Goal: Contribute content: Add original content to the website for others to see

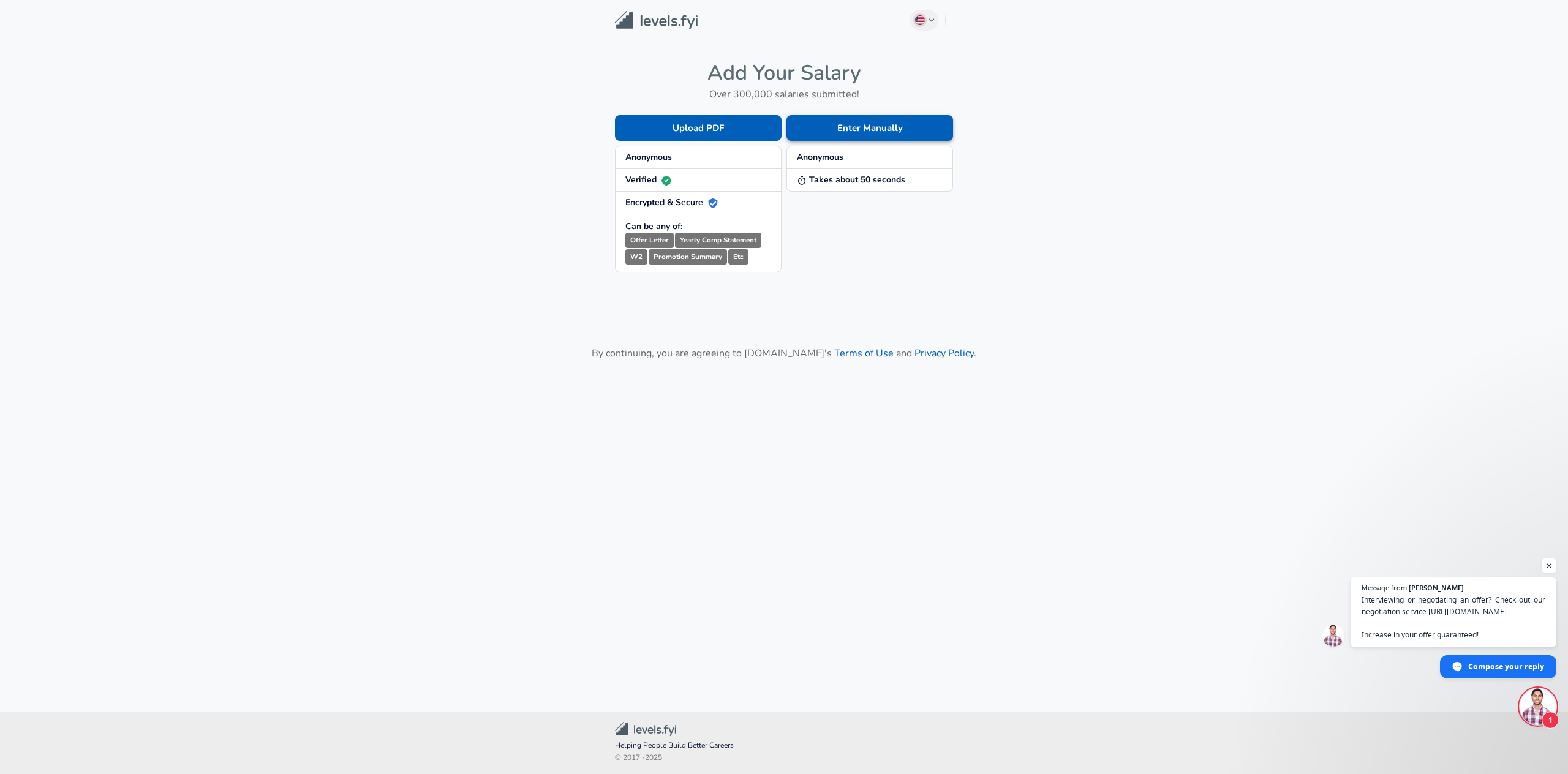
click at [907, 130] on button "Enter Manually" at bounding box center [870, 128] width 166 height 26
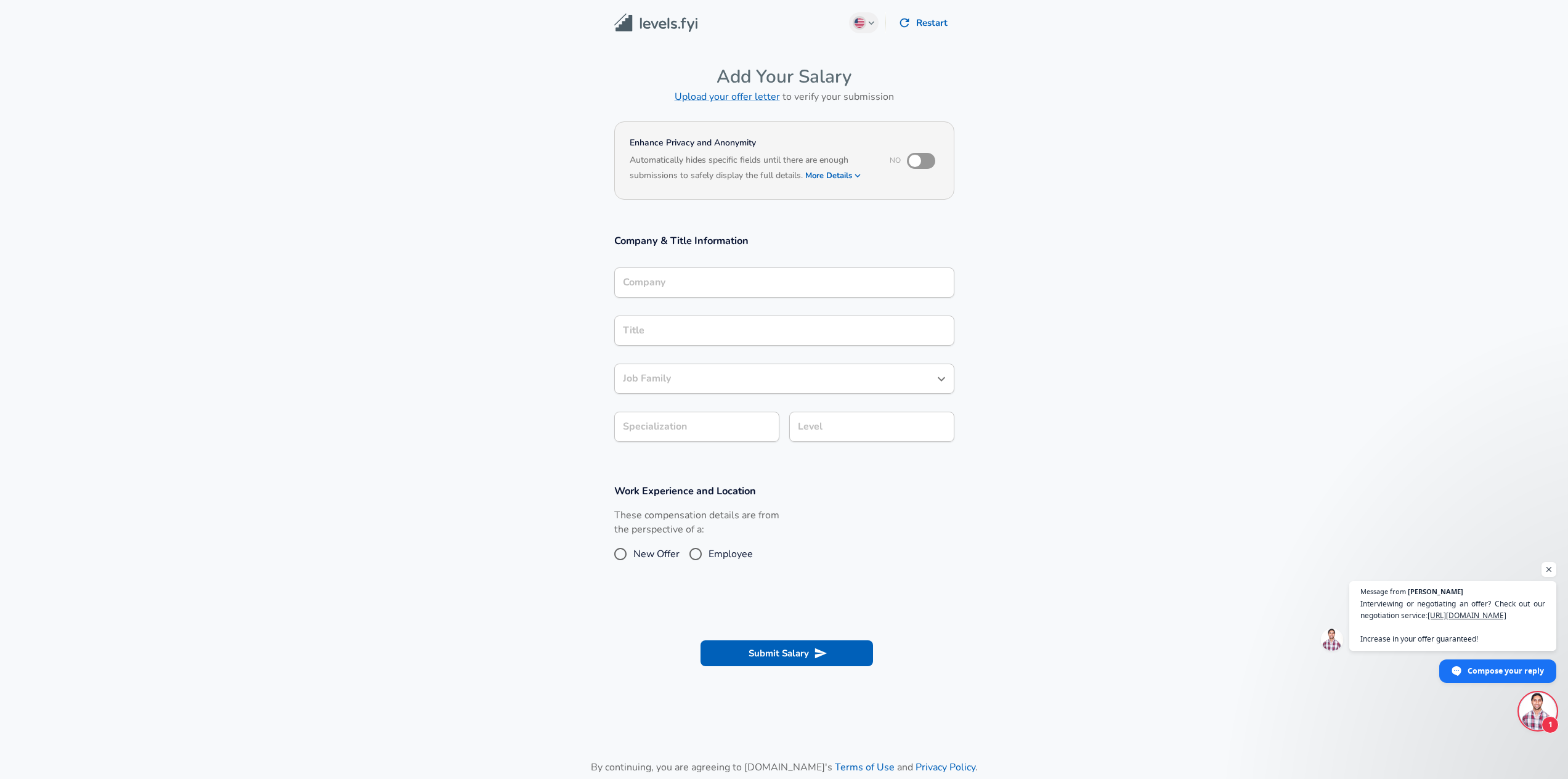
click at [749, 277] on input "Company" at bounding box center [784, 282] width 329 height 19
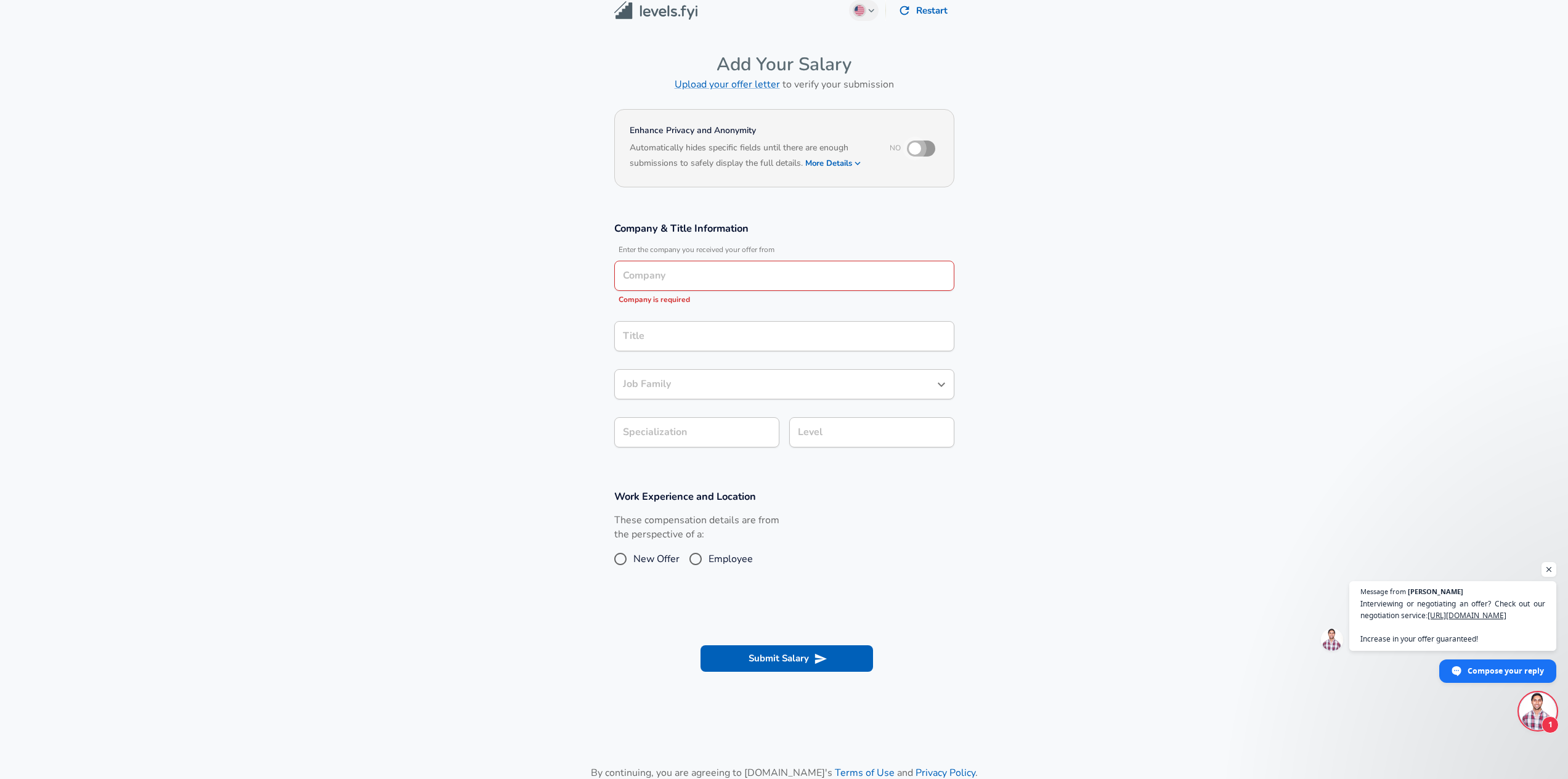
click at [933, 152] on input "checkbox" at bounding box center [915, 148] width 71 height 24
click at [927, 153] on input "checkbox" at bounding box center [927, 148] width 71 height 24
checkbox input "false"
click at [780, 279] on input "Company" at bounding box center [784, 275] width 329 height 19
type input "Google"
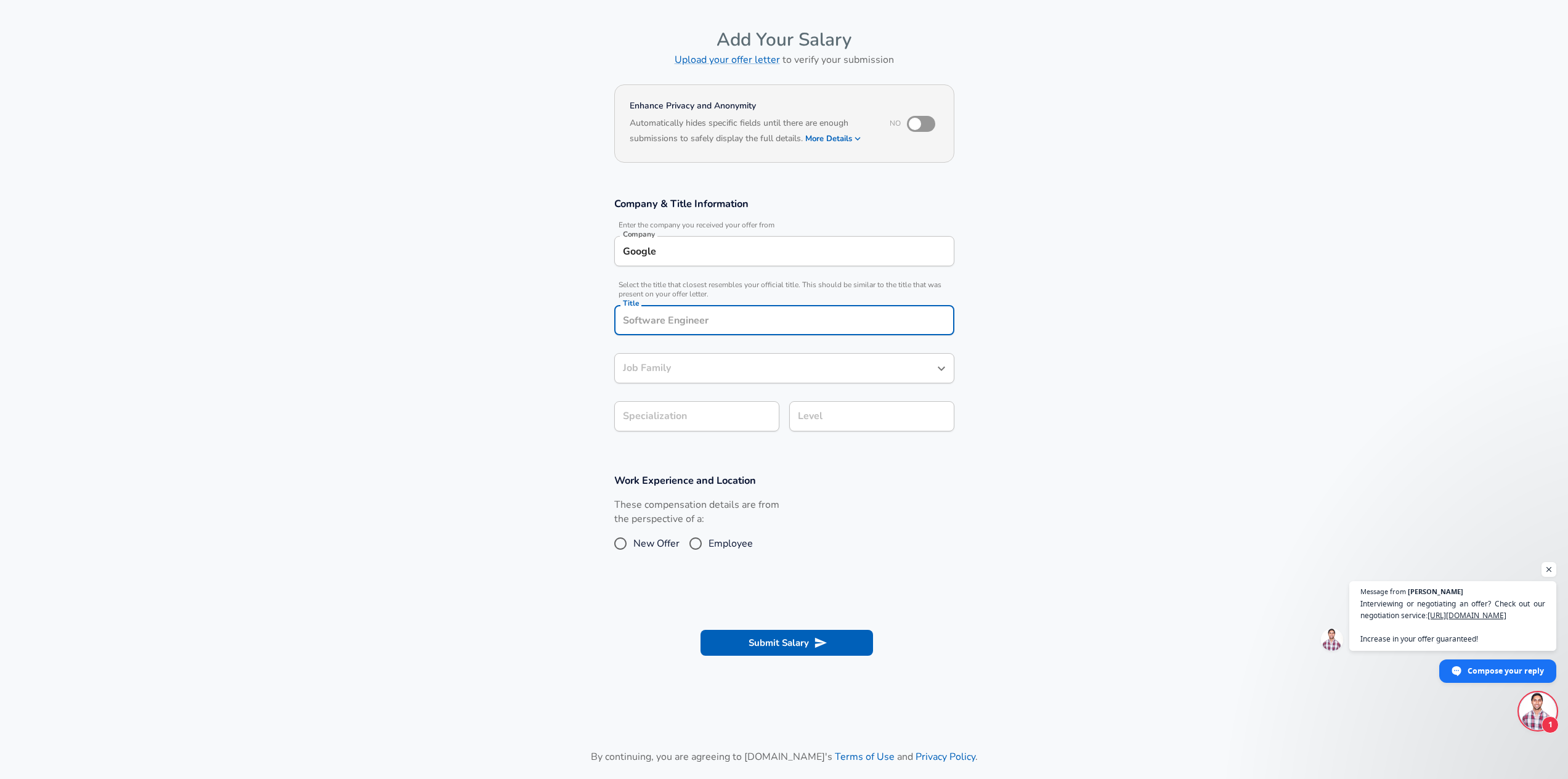
scroll to position [62, 0]
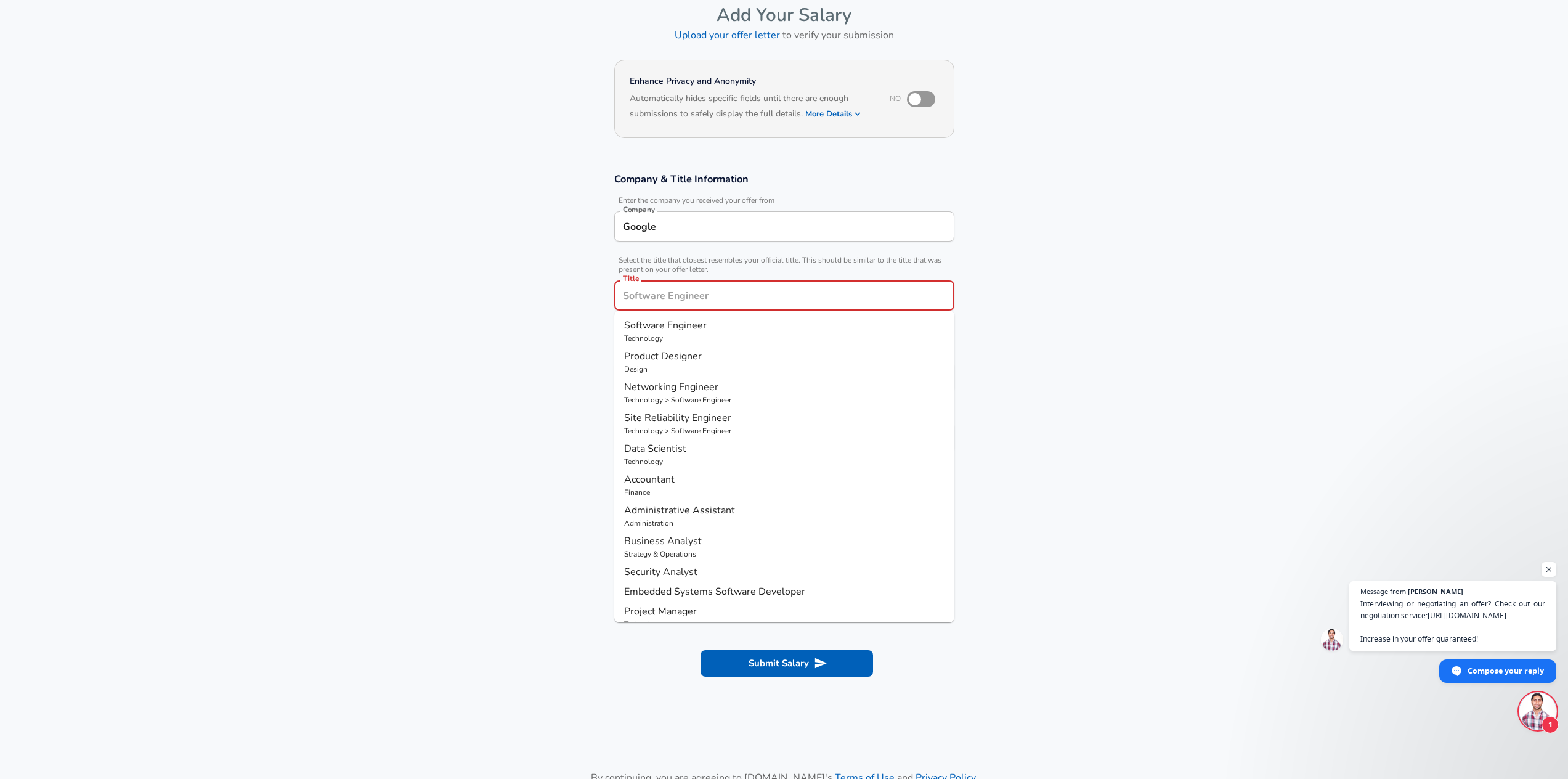
click at [677, 287] on input "Title" at bounding box center [784, 295] width 329 height 19
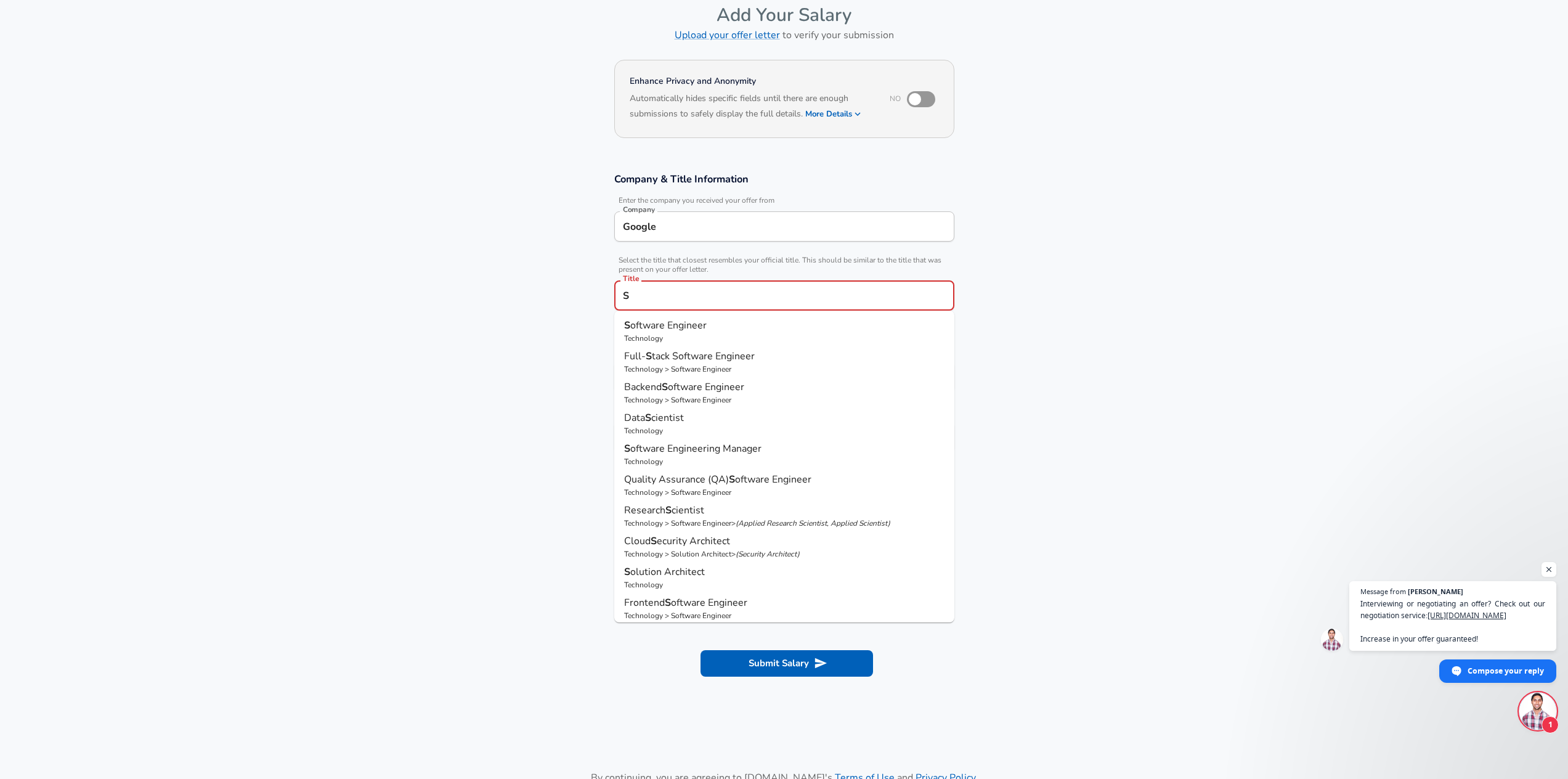
click at [681, 319] on span "oftware Engineer" at bounding box center [669, 326] width 77 height 14
type input "Software Engineer"
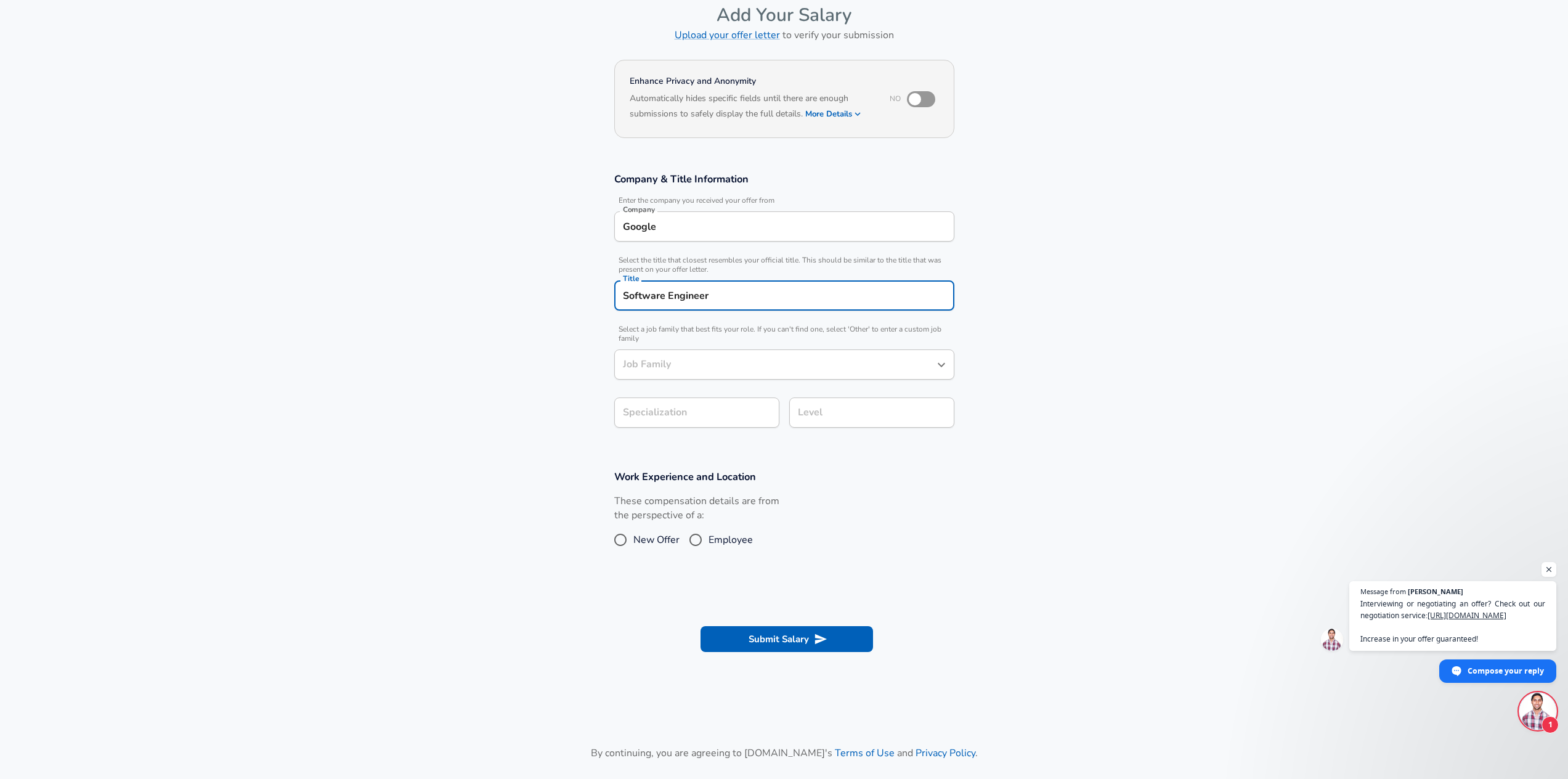
type input "Software Engineer"
click at [695, 362] on input "Software Engineer" at bounding box center [775, 364] width 310 height 19
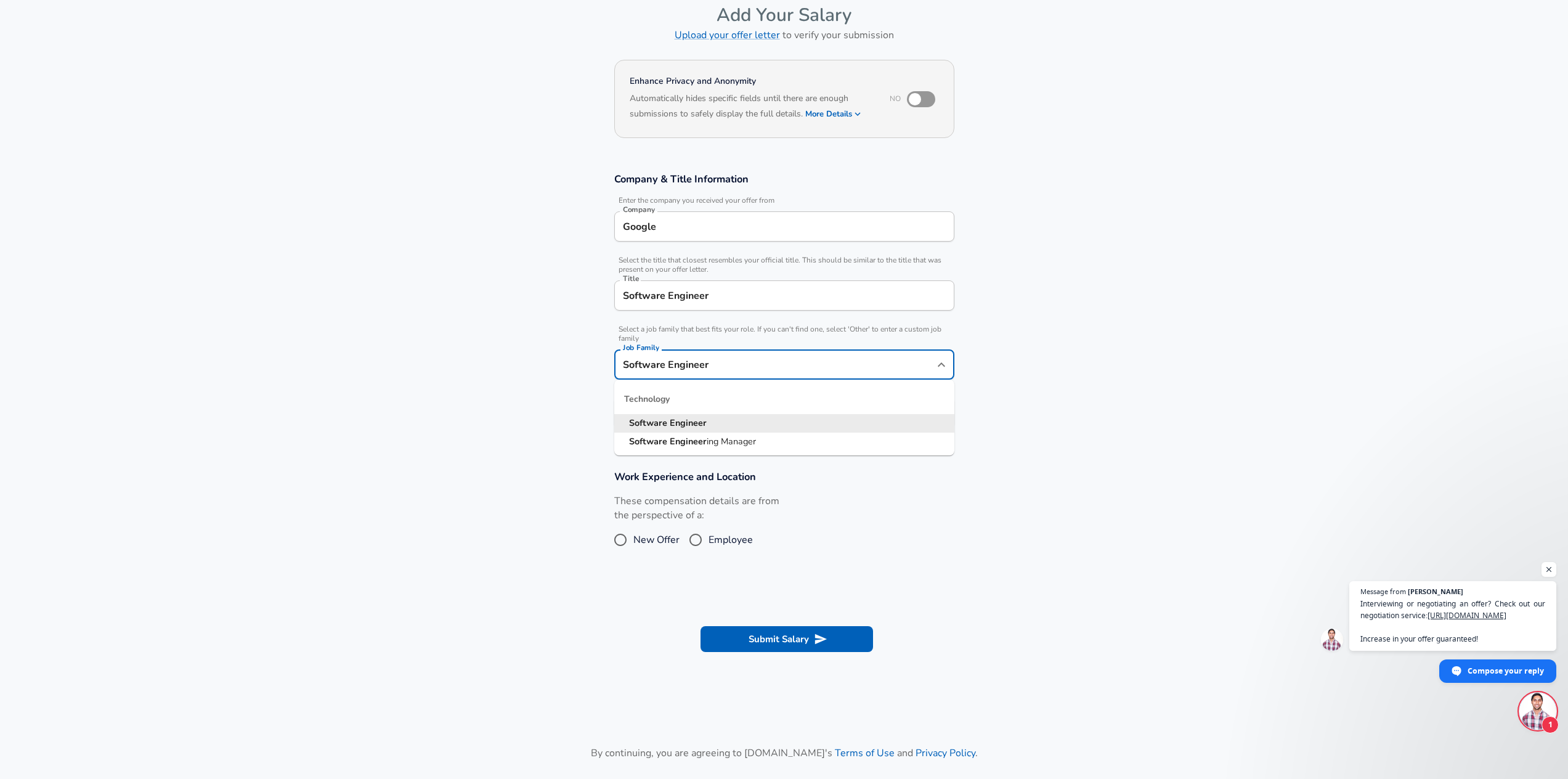
click at [726, 422] on li "Software Engineer" at bounding box center [784, 423] width 340 height 18
click at [704, 417] on body "English ([GEOGRAPHIC_DATA]) Change Restart Add Your Salary Upload your offer le…" at bounding box center [784, 328] width 1568 height 779
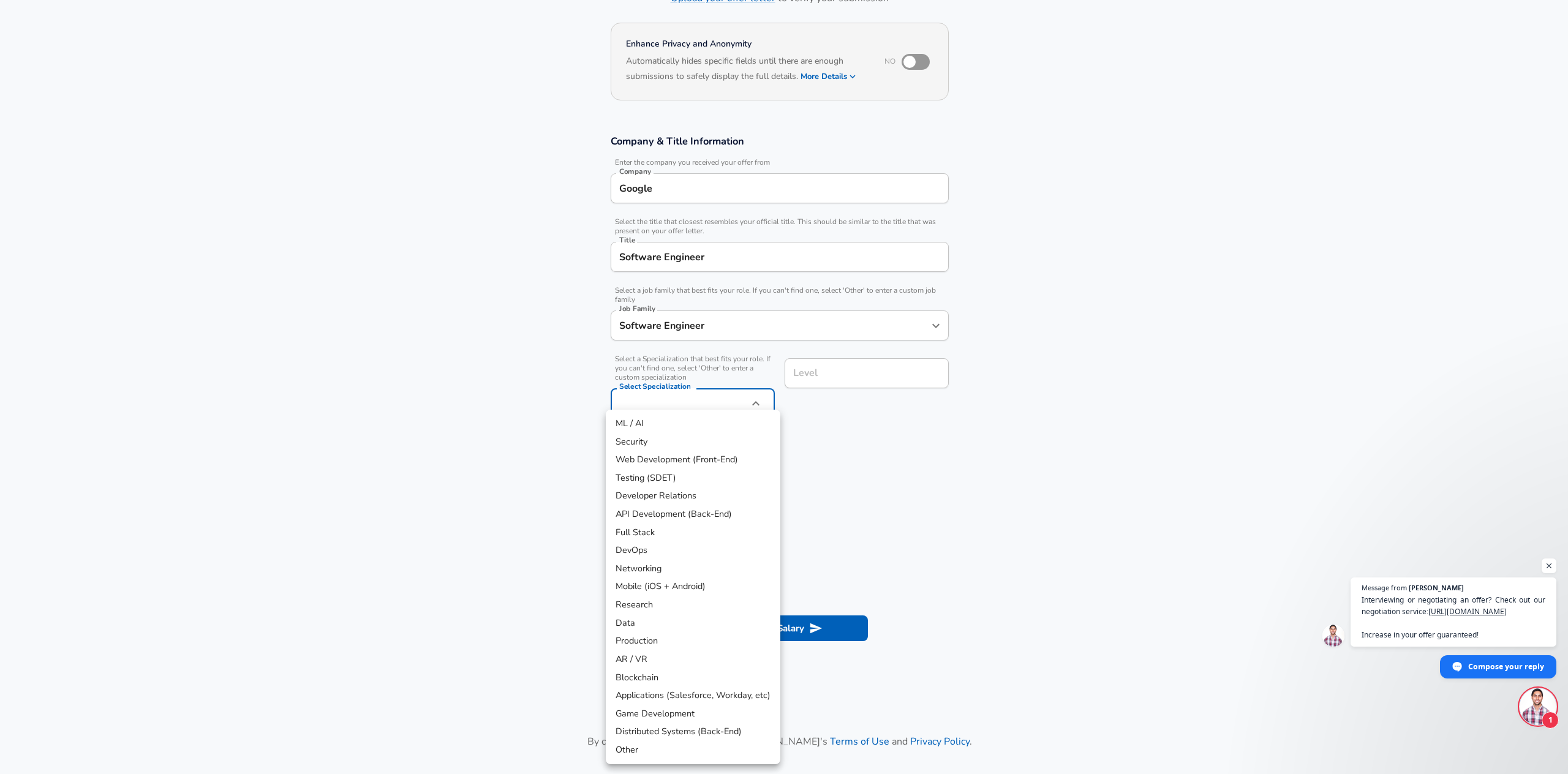
click at [709, 426] on li "ML / AI" at bounding box center [692, 423] width 174 height 18
type input "ML / AI"
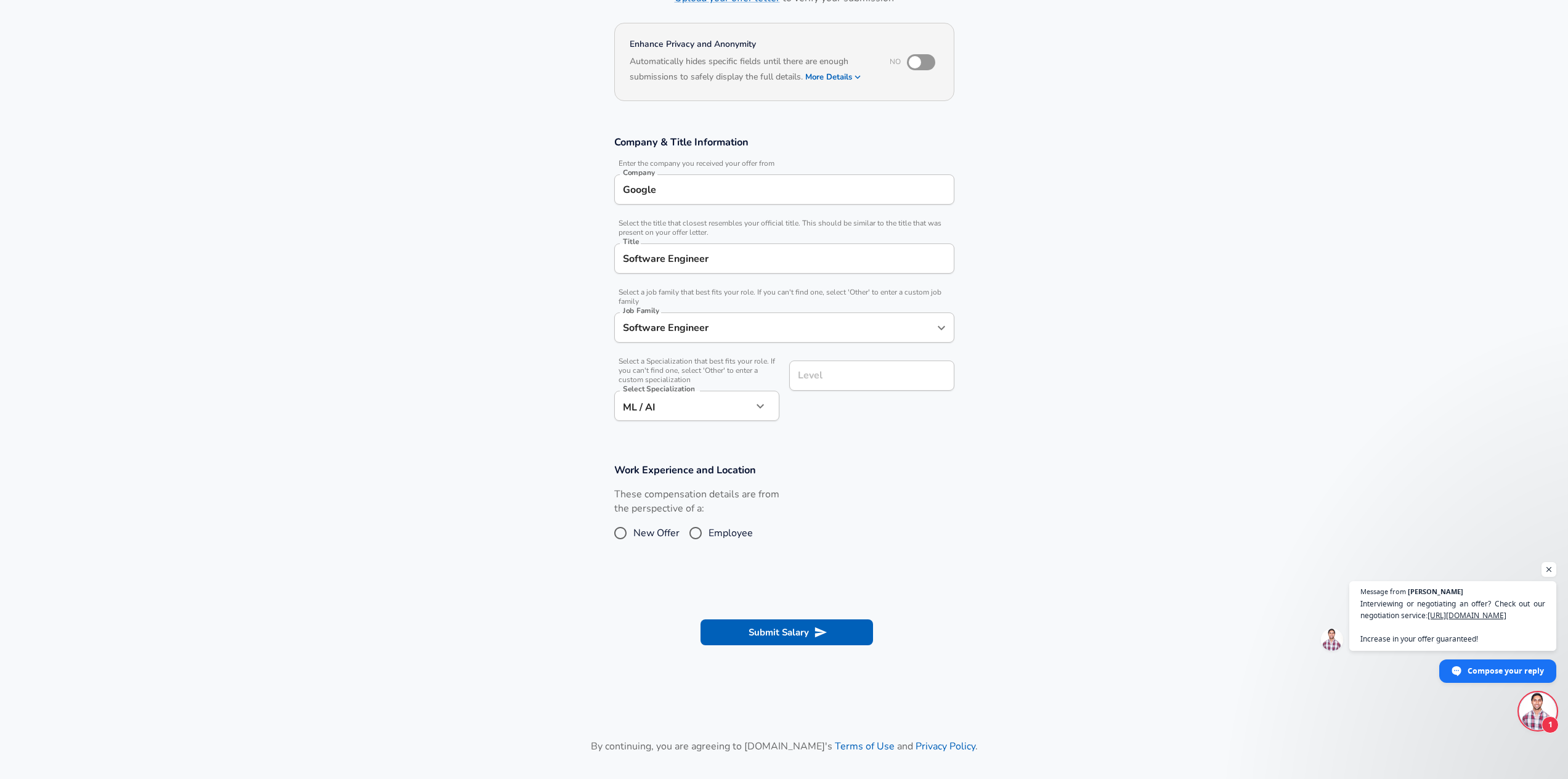
click at [843, 382] on div "ML / AI Security Web Development (Front-End) Testing (SDET) Developer Relations…" at bounding box center [784, 390] width 1568 height 779
click at [836, 372] on input "Level" at bounding box center [872, 376] width 154 height 19
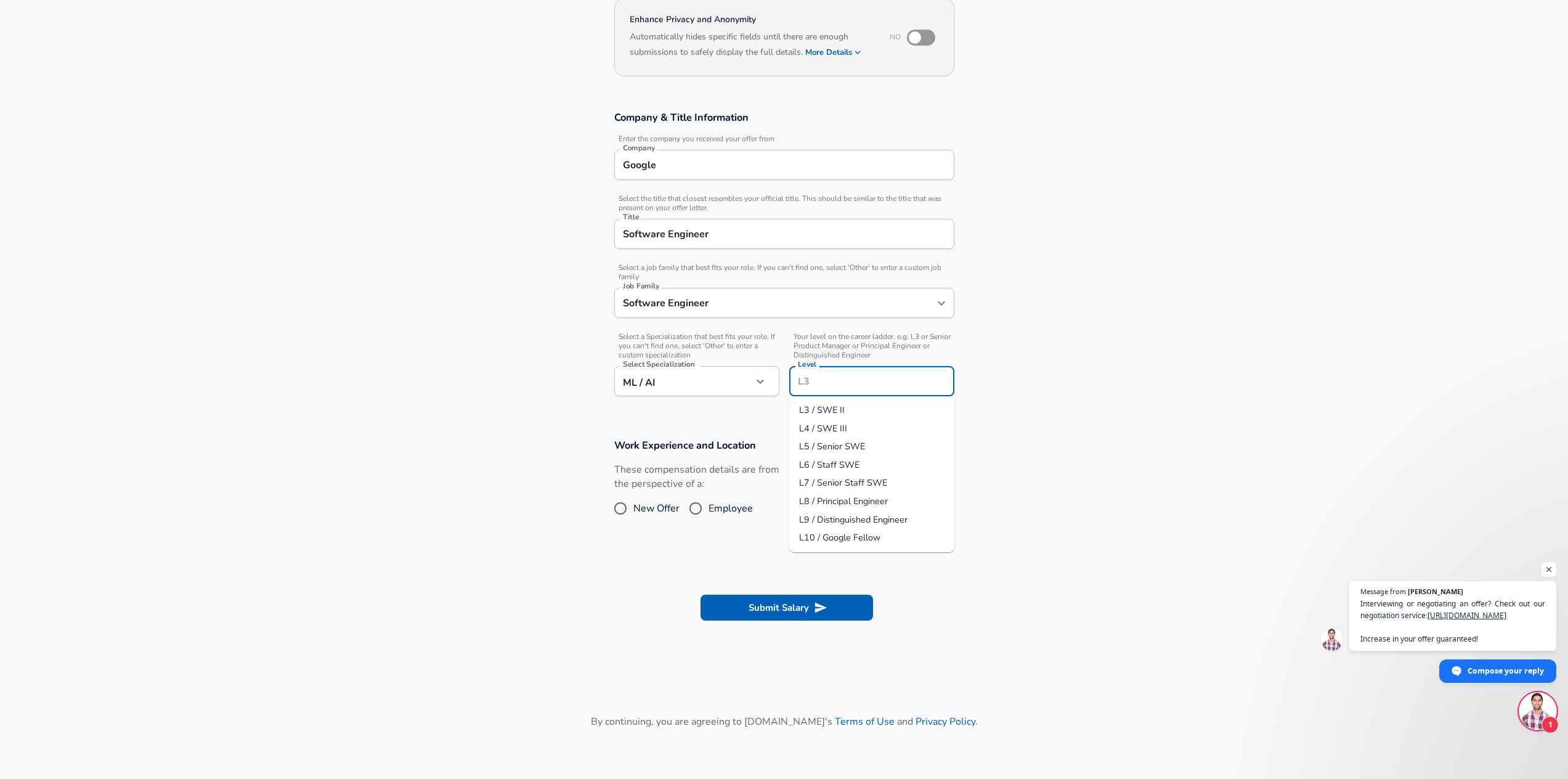
click at [846, 407] on li "L3 / SWE II" at bounding box center [872, 410] width 165 height 18
type input "L3 / SWE II"
click at [813, 490] on div "These compensation details are from the perspective of a: New Offer Employee" at bounding box center [780, 495] width 350 height 65
click at [791, 611] on button "Submit Salary" at bounding box center [787, 607] width 173 height 26
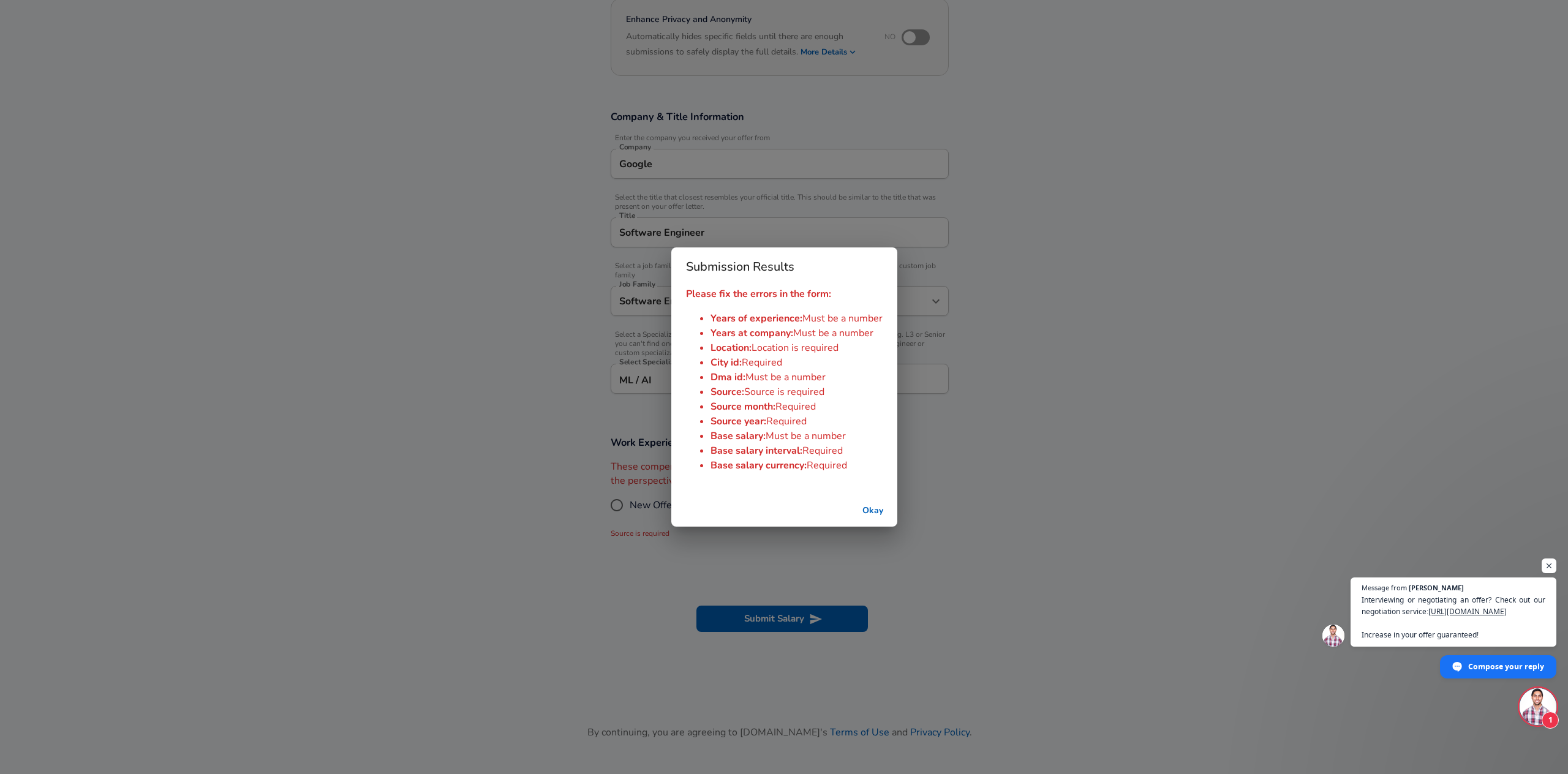
click at [761, 584] on div "Submission Results Please fix the errors in the form: Years of experience : Mus…" at bounding box center [784, 387] width 1568 height 774
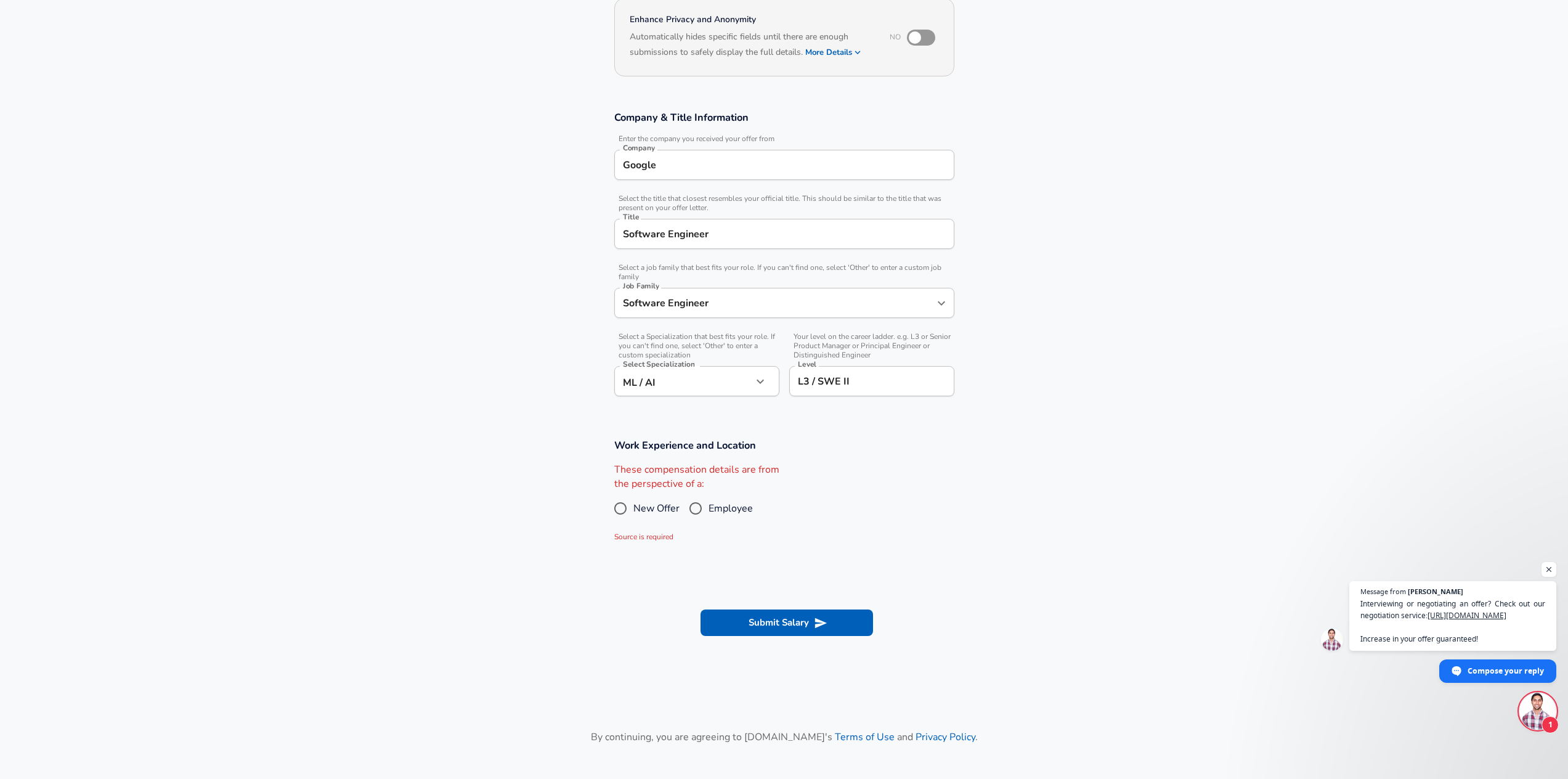
click at [706, 505] on input "Employee" at bounding box center [696, 508] width 26 height 20
radio input "true"
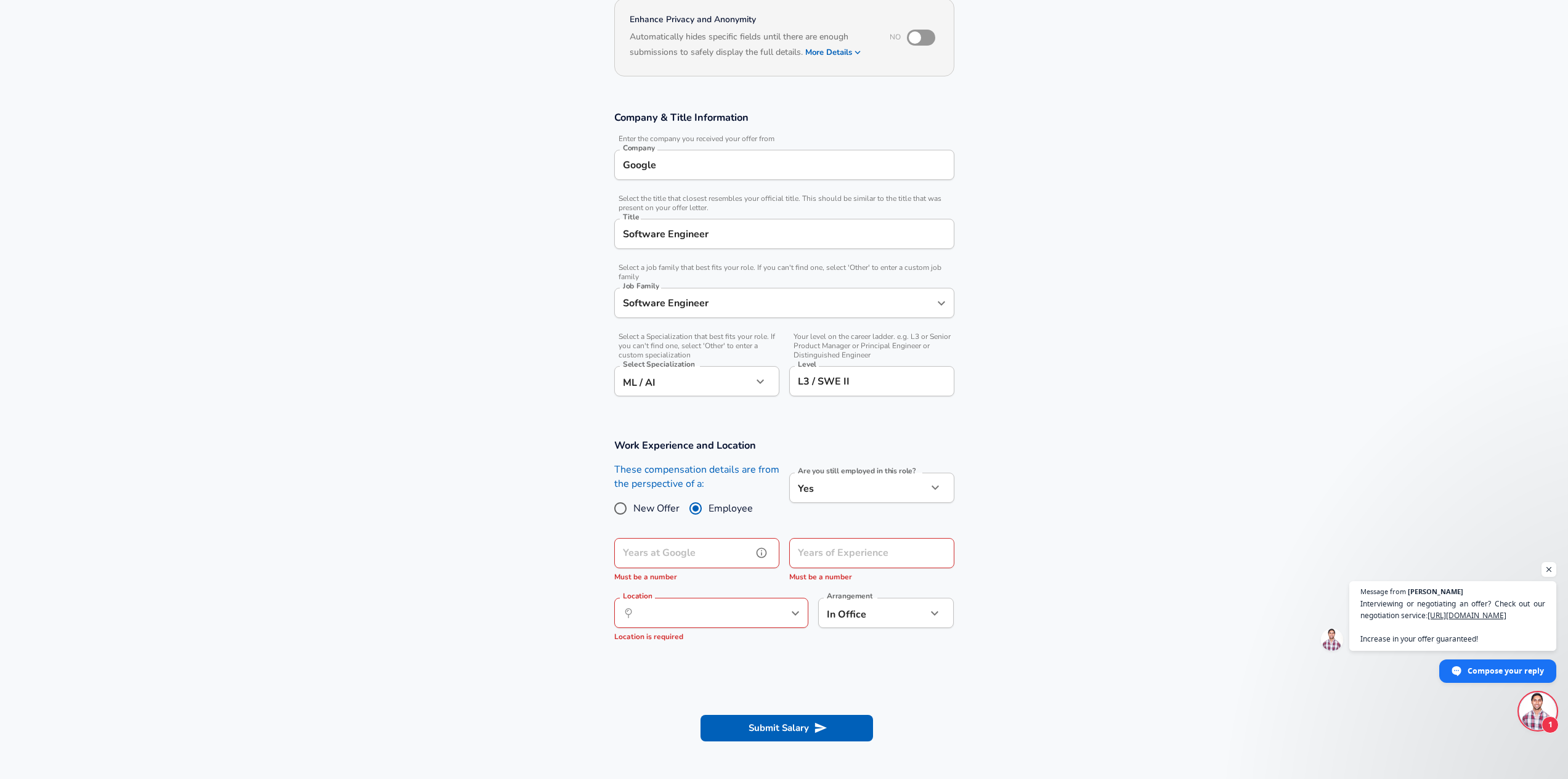
click at [707, 555] on input "Years at Google" at bounding box center [683, 552] width 138 height 30
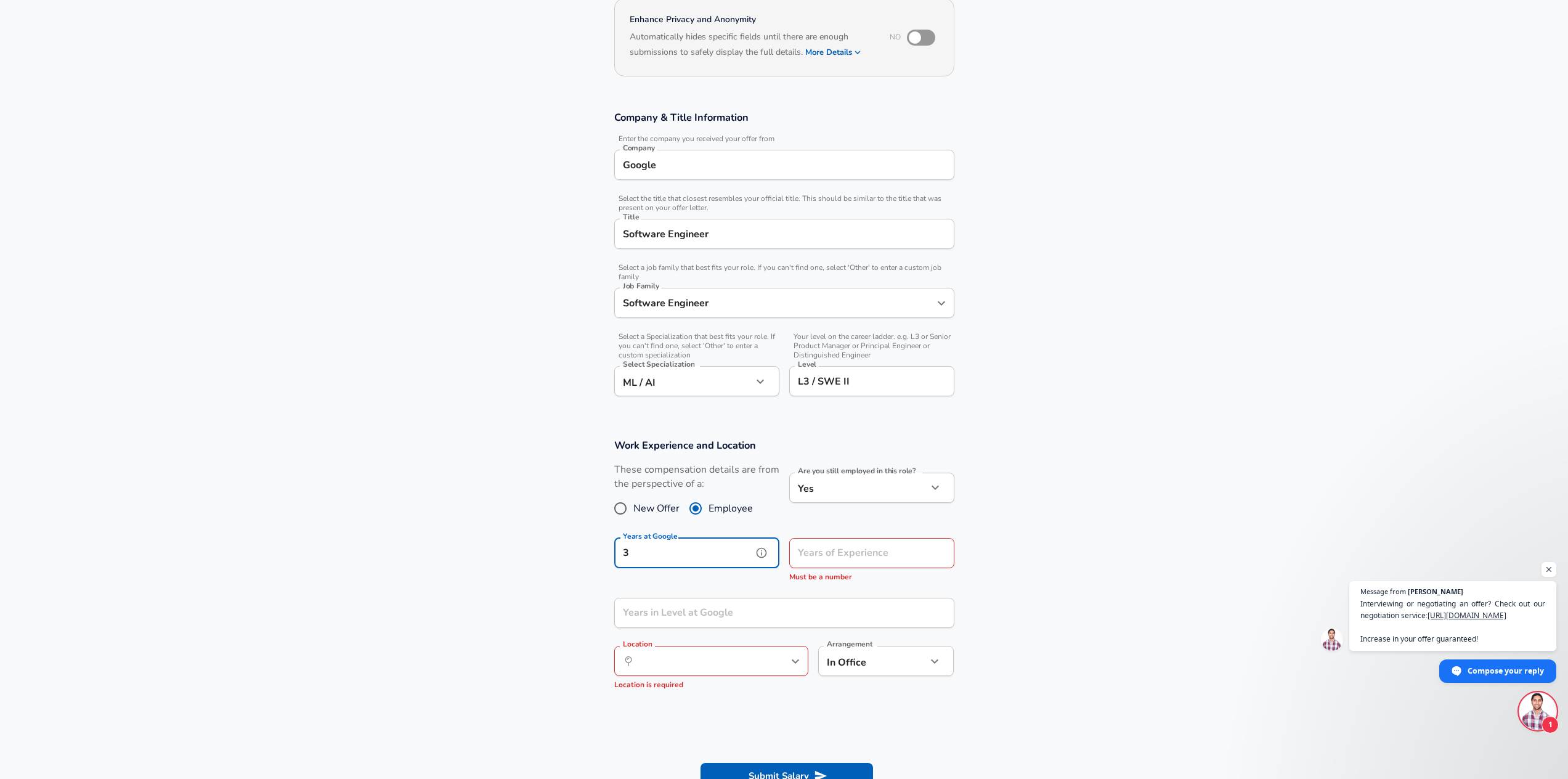
type input "3"
click at [834, 545] on div "Years of Experience Years of Experience Must be a number" at bounding box center [872, 560] width 165 height 45
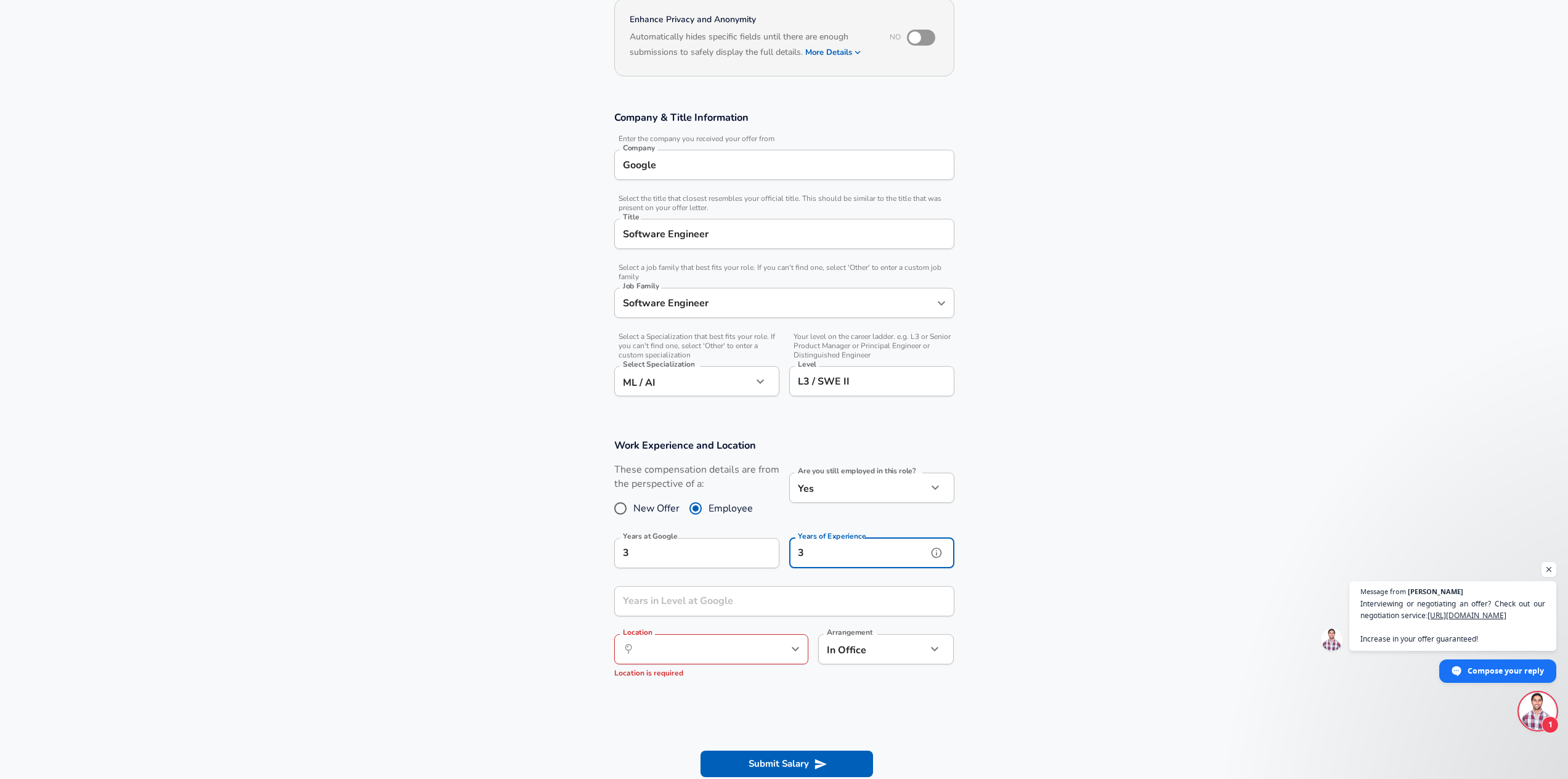
type input "3"
click at [799, 602] on input "Years in Level at Google" at bounding box center [770, 600] width 313 height 30
click at [776, 643] on icon "help" at bounding box center [775, 648] width 12 height 12
type input "3"
click at [738, 647] on input "Location" at bounding box center [697, 649] width 126 height 19
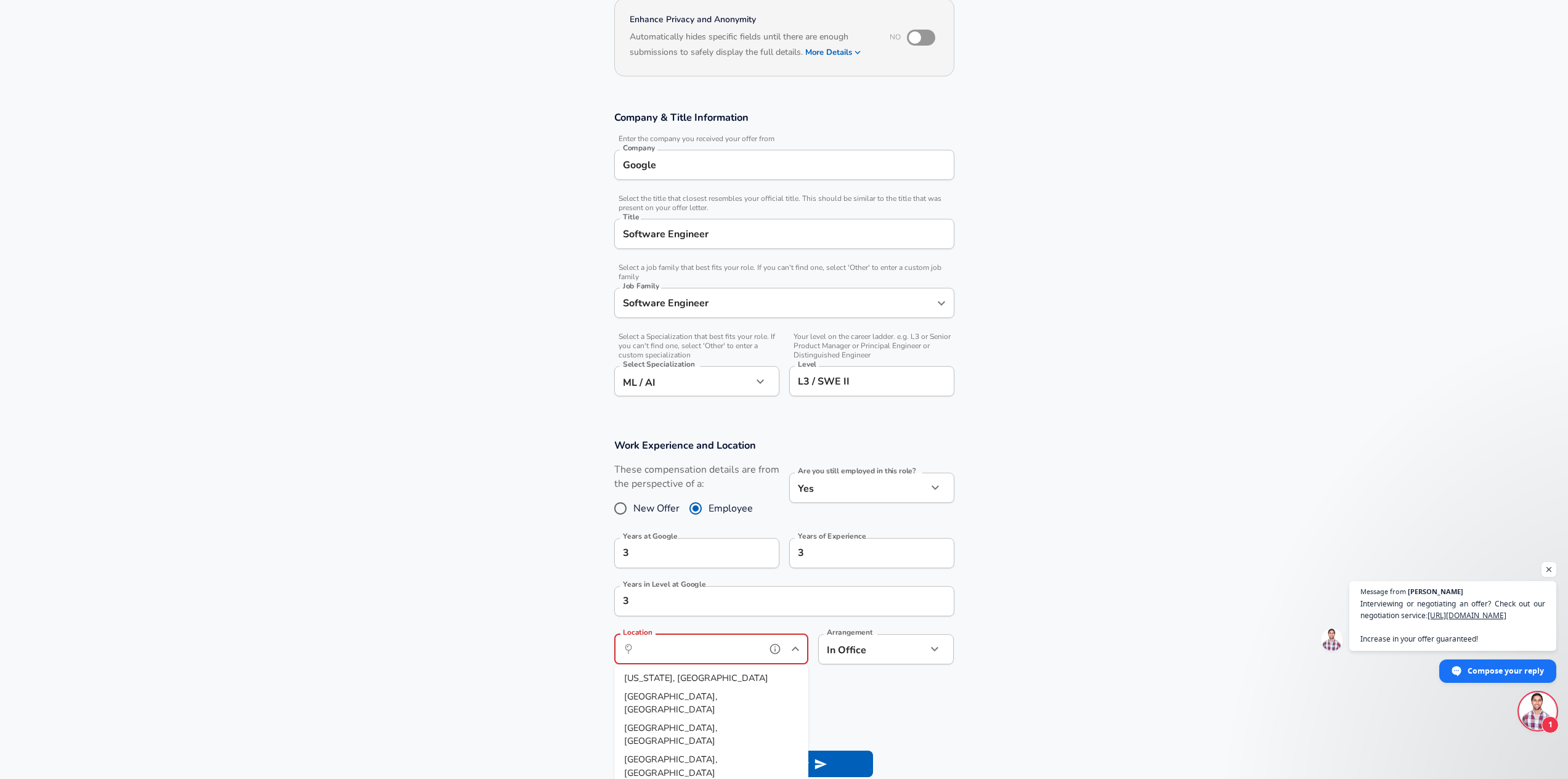
click at [723, 681] on li "[US_STATE], [GEOGRAPHIC_DATA]" at bounding box center [711, 678] width 194 height 18
type input "[US_STATE], [GEOGRAPHIC_DATA]"
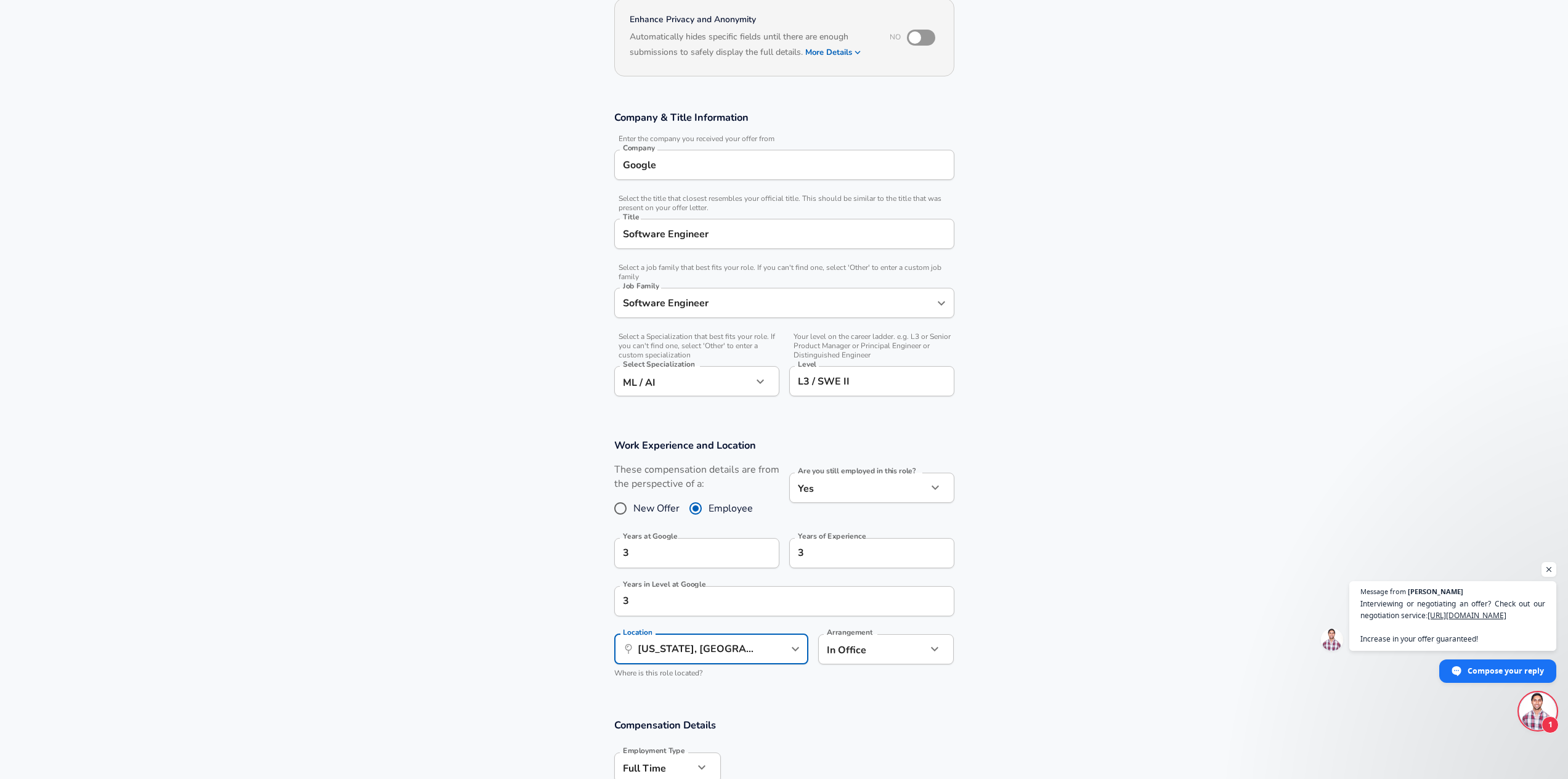
click at [846, 636] on body "English ([GEOGRAPHIC_DATA]) Change Restart Add Your Salary Upload your offer le…" at bounding box center [784, 267] width 1568 height 779
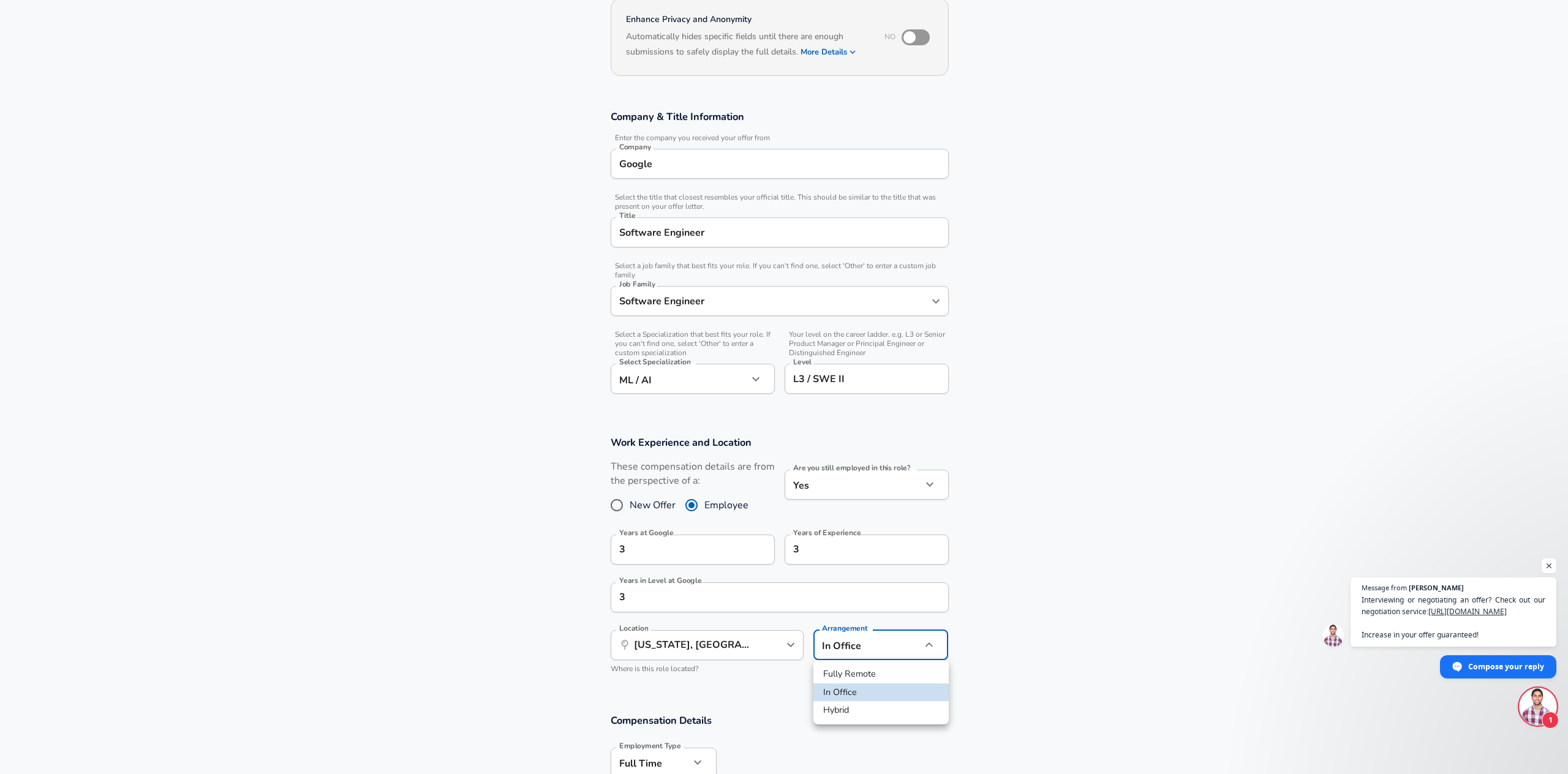
drag, startPoint x: 992, startPoint y: 655, endPoint x: 954, endPoint y: 691, distance: 52.3
click at [994, 654] on div at bounding box center [784, 387] width 1568 height 774
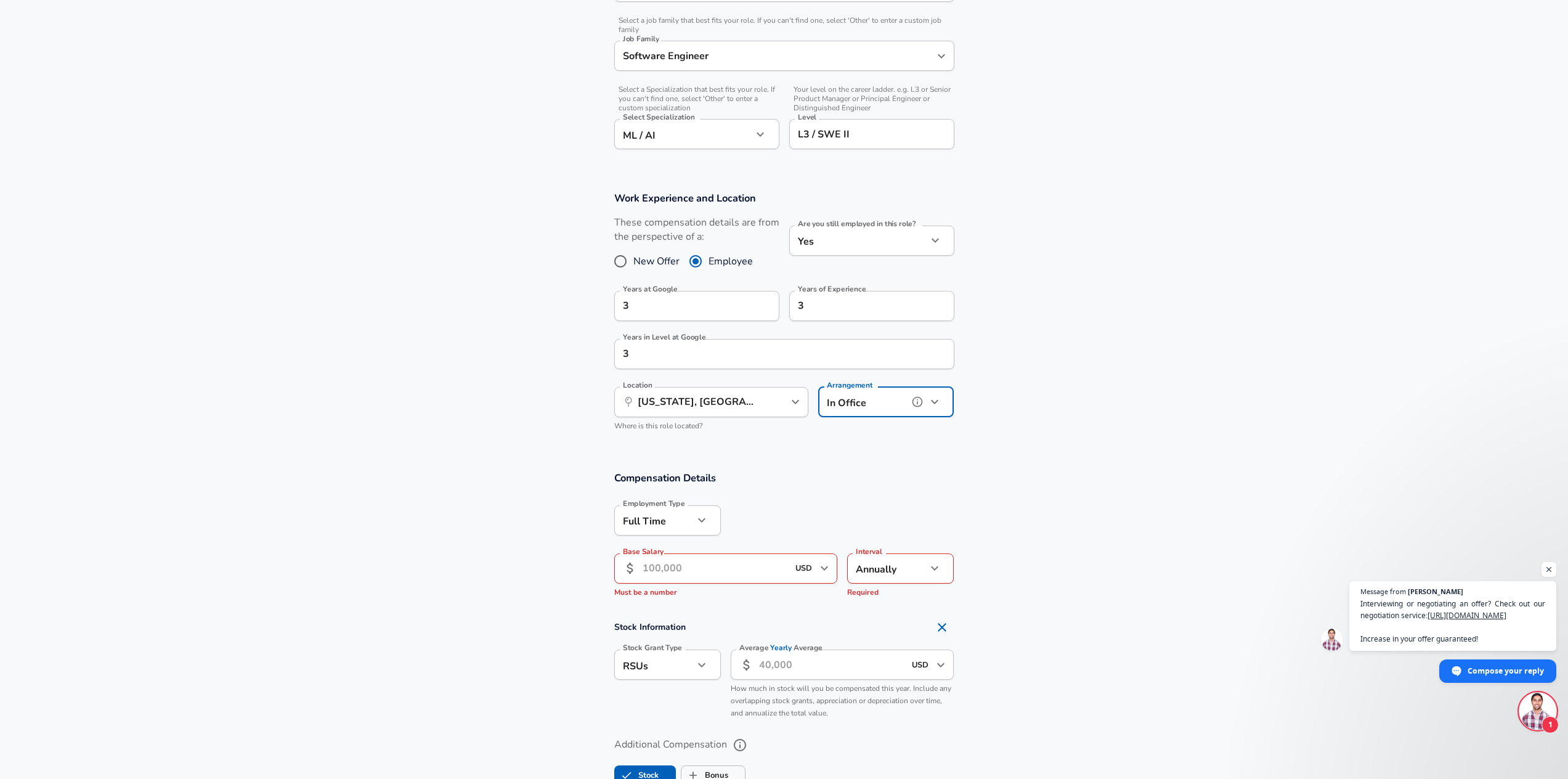
scroll to position [391, 0]
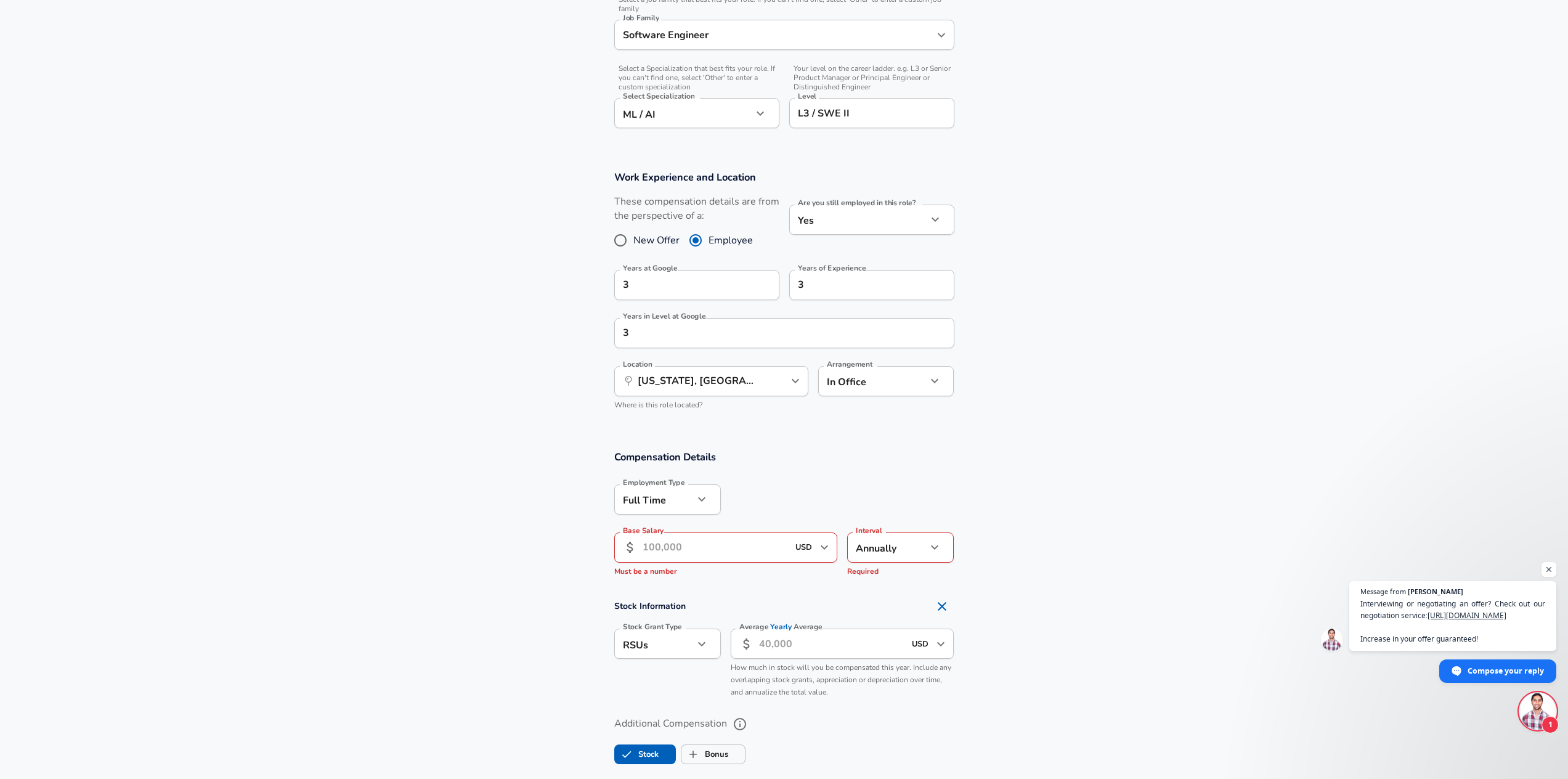
click at [692, 548] on input "Base Salary" at bounding box center [716, 547] width 146 height 30
type input "100,000"
click at [967, 487] on div "Compensation Details Employment Type [DEMOGRAPHIC_DATA] full_time Employment Ty…" at bounding box center [784, 516] width 370 height 133
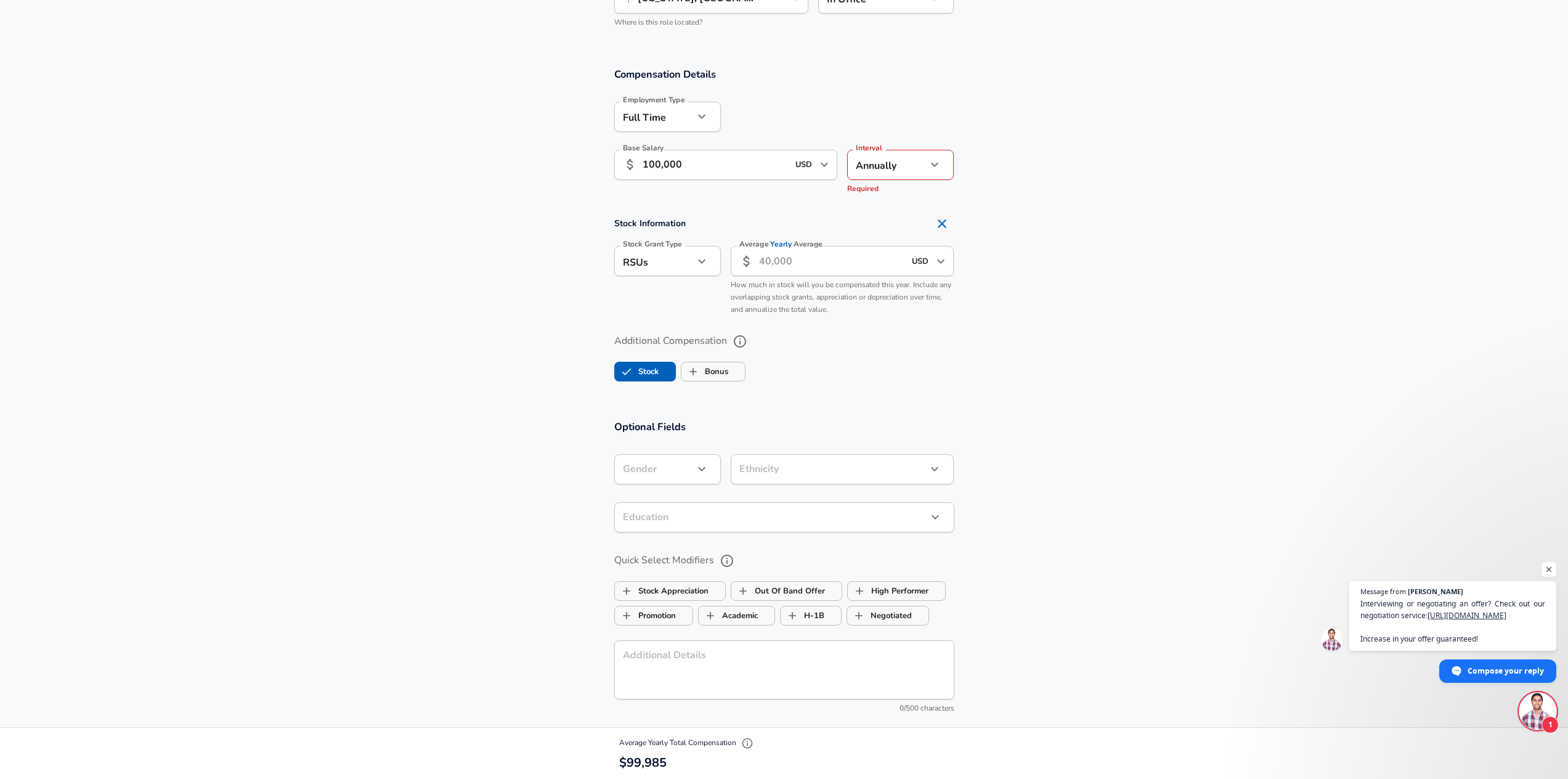
scroll to position [785, 0]
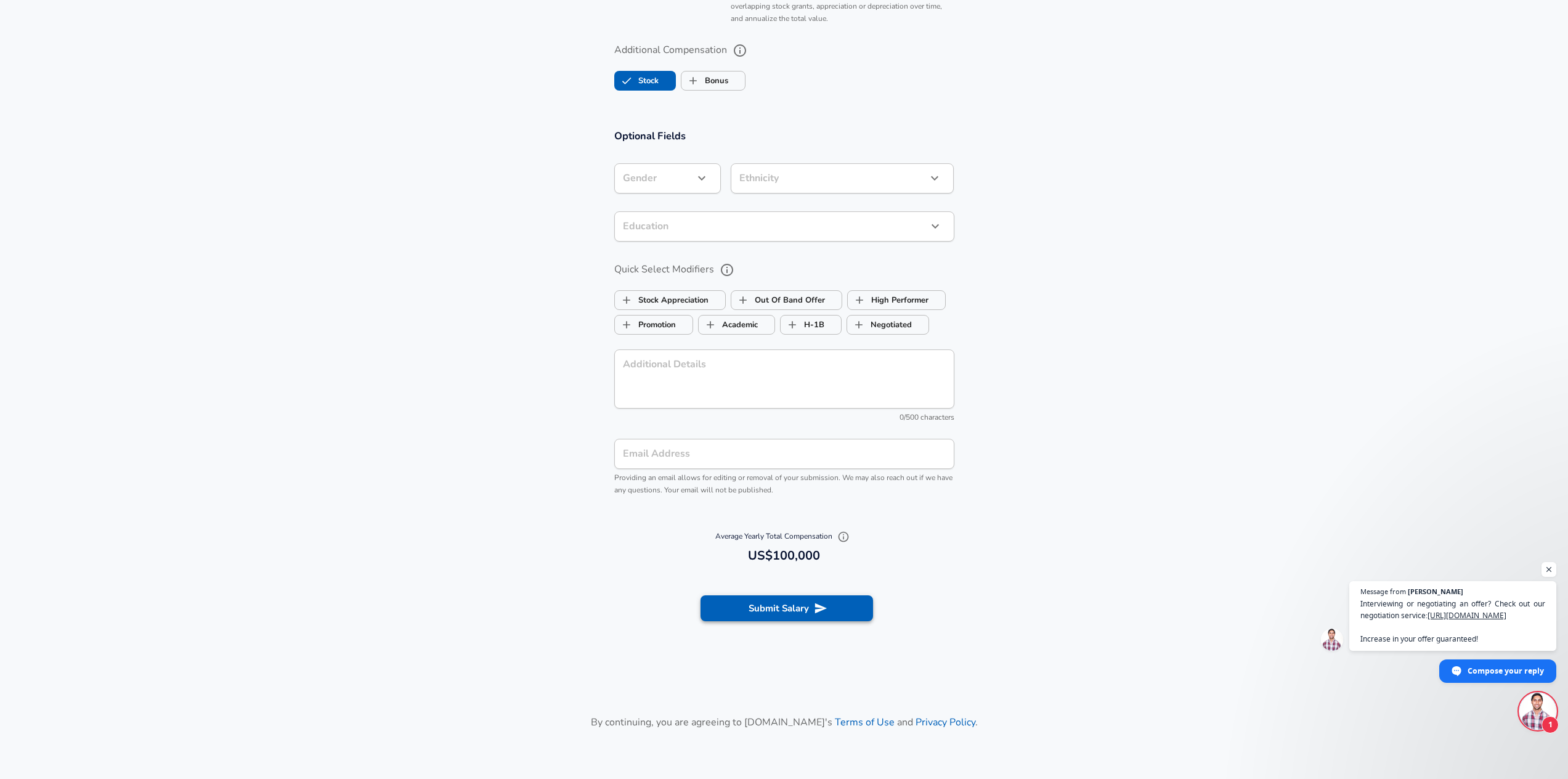
click at [818, 599] on button "Submit Salary" at bounding box center [787, 608] width 173 height 26
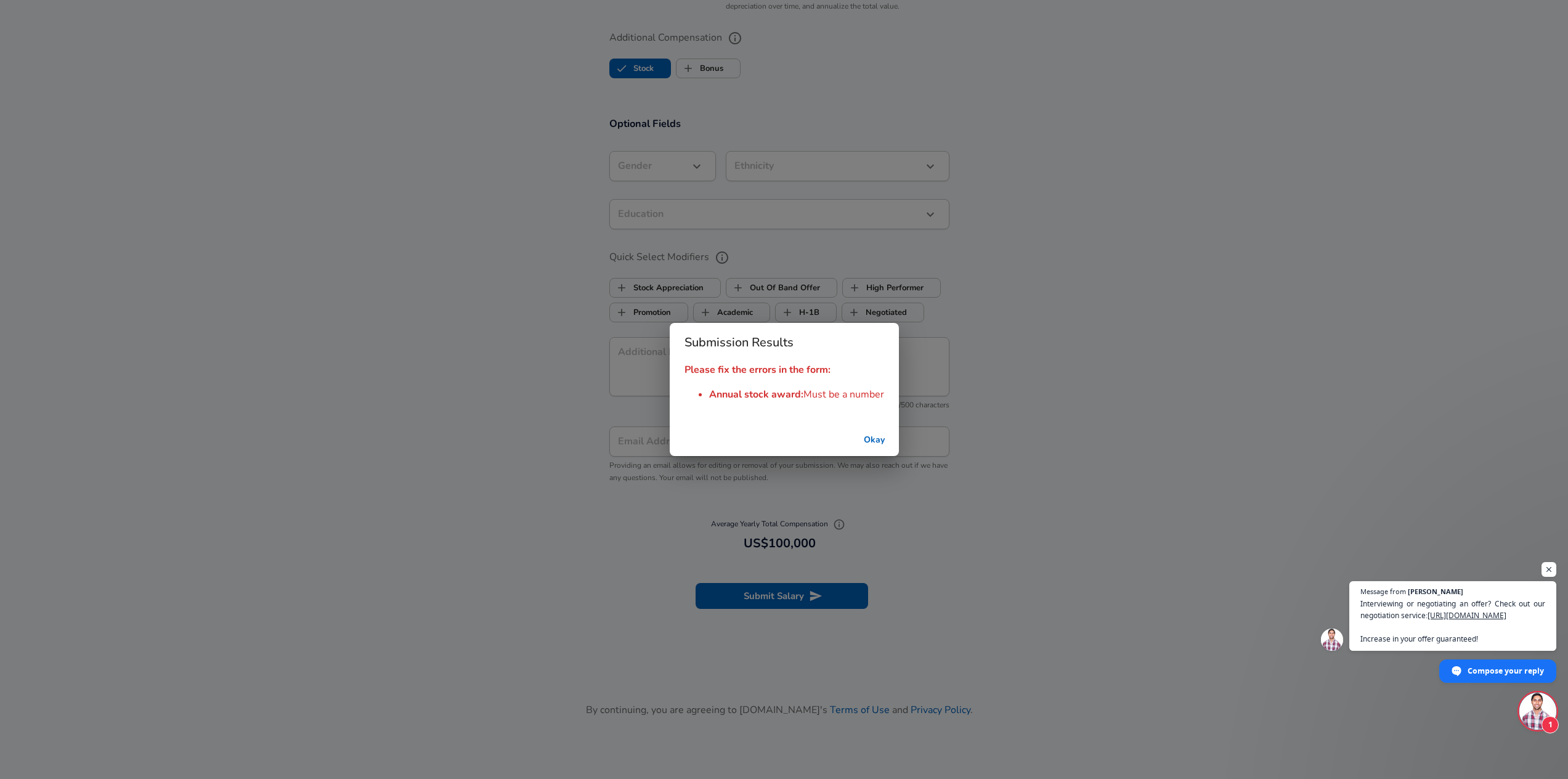
scroll to position [1053, 0]
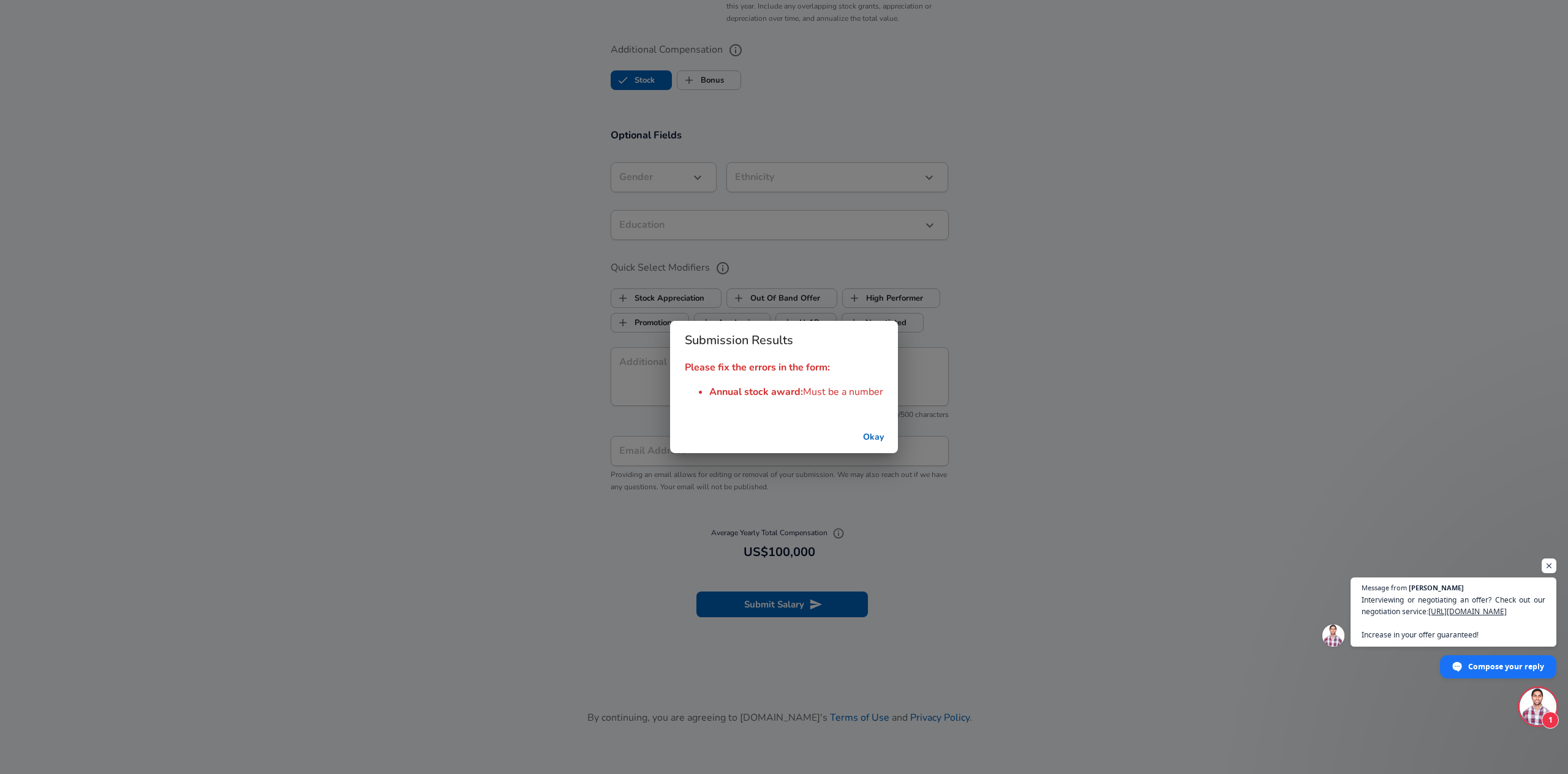
click at [862, 429] on button "Okay" at bounding box center [873, 437] width 39 height 23
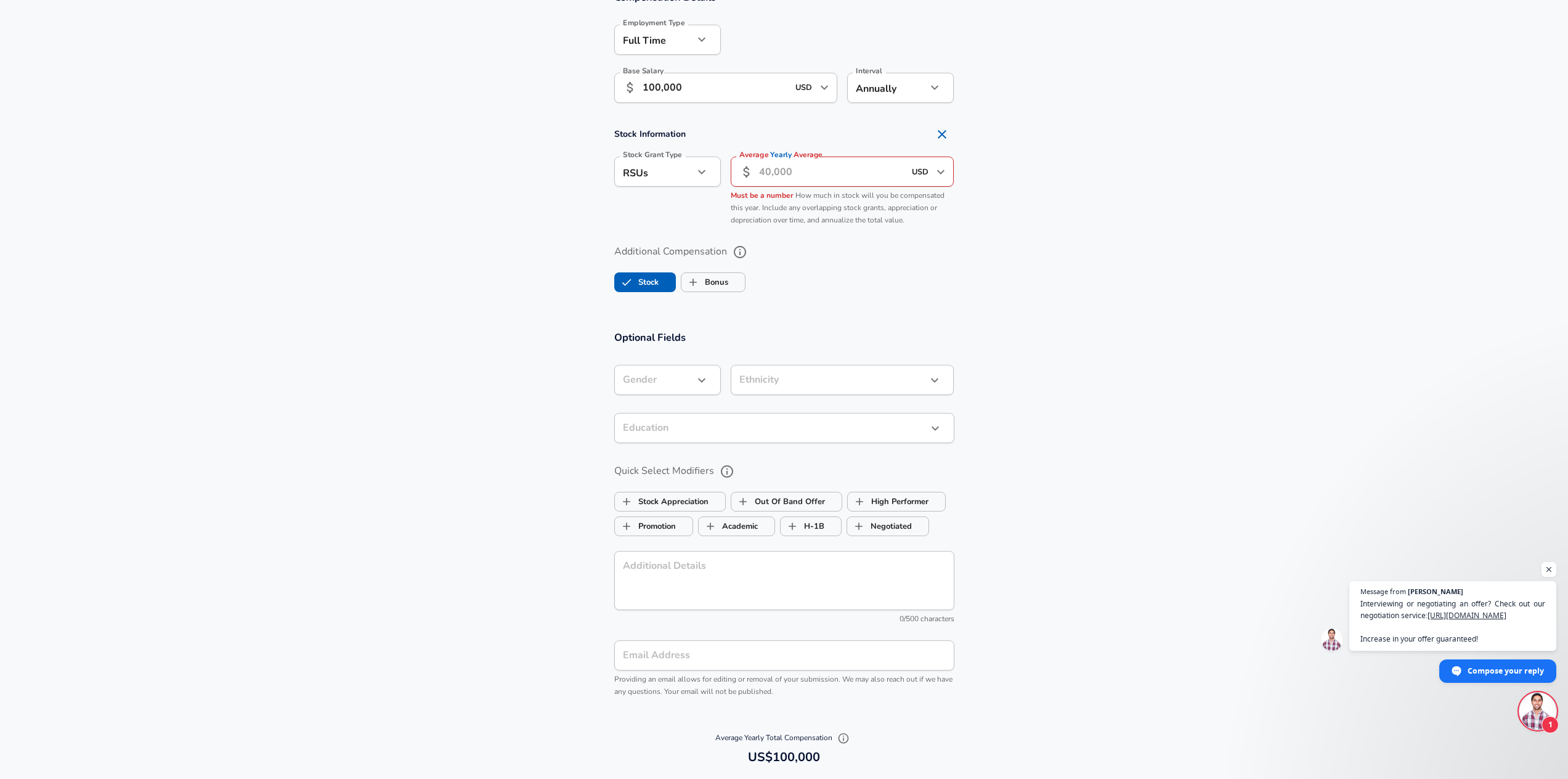
scroll to position [818, 0]
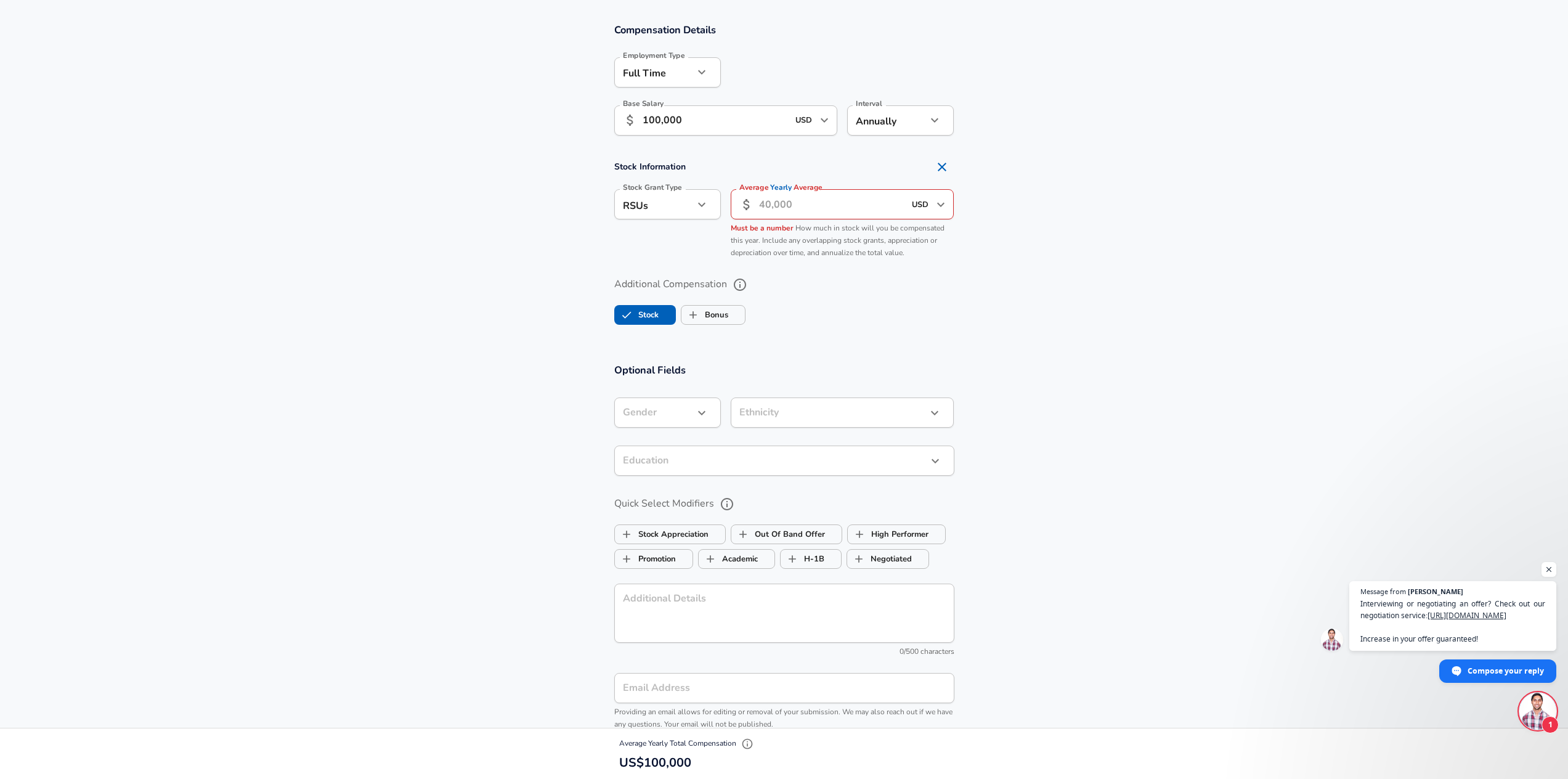
click at [791, 199] on input "Average Yearly Average" at bounding box center [832, 204] width 146 height 30
type input "11,111"
drag, startPoint x: 933, startPoint y: 373, endPoint x: 929, endPoint y: 406, distance: 33.2
click at [932, 379] on div "Optional Fields Gender ​ Gender Ethnicity ​ Ethnicity Education ​ Education Qui…" at bounding box center [784, 549] width 370 height 373
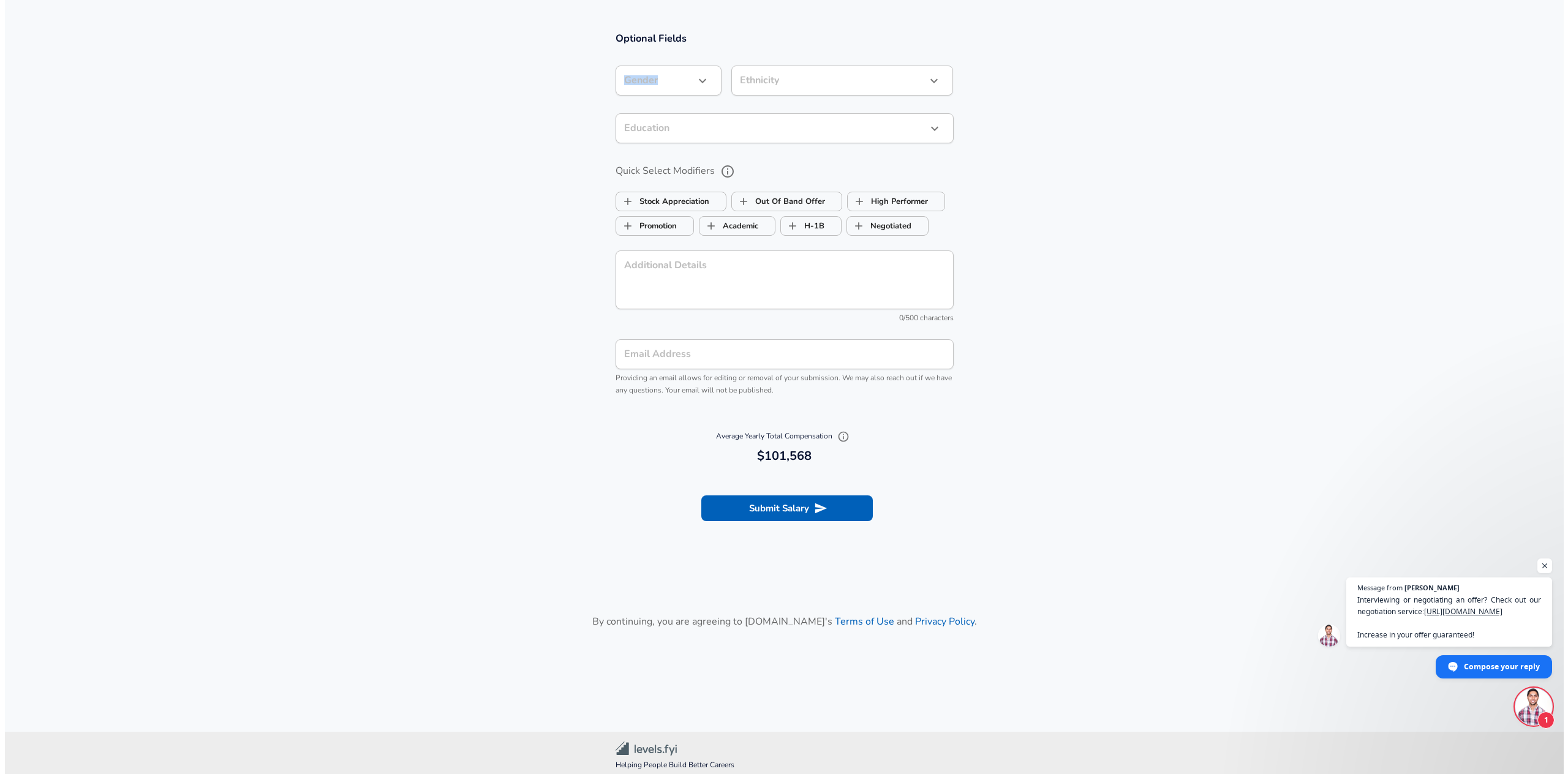
scroll to position [1162, 0]
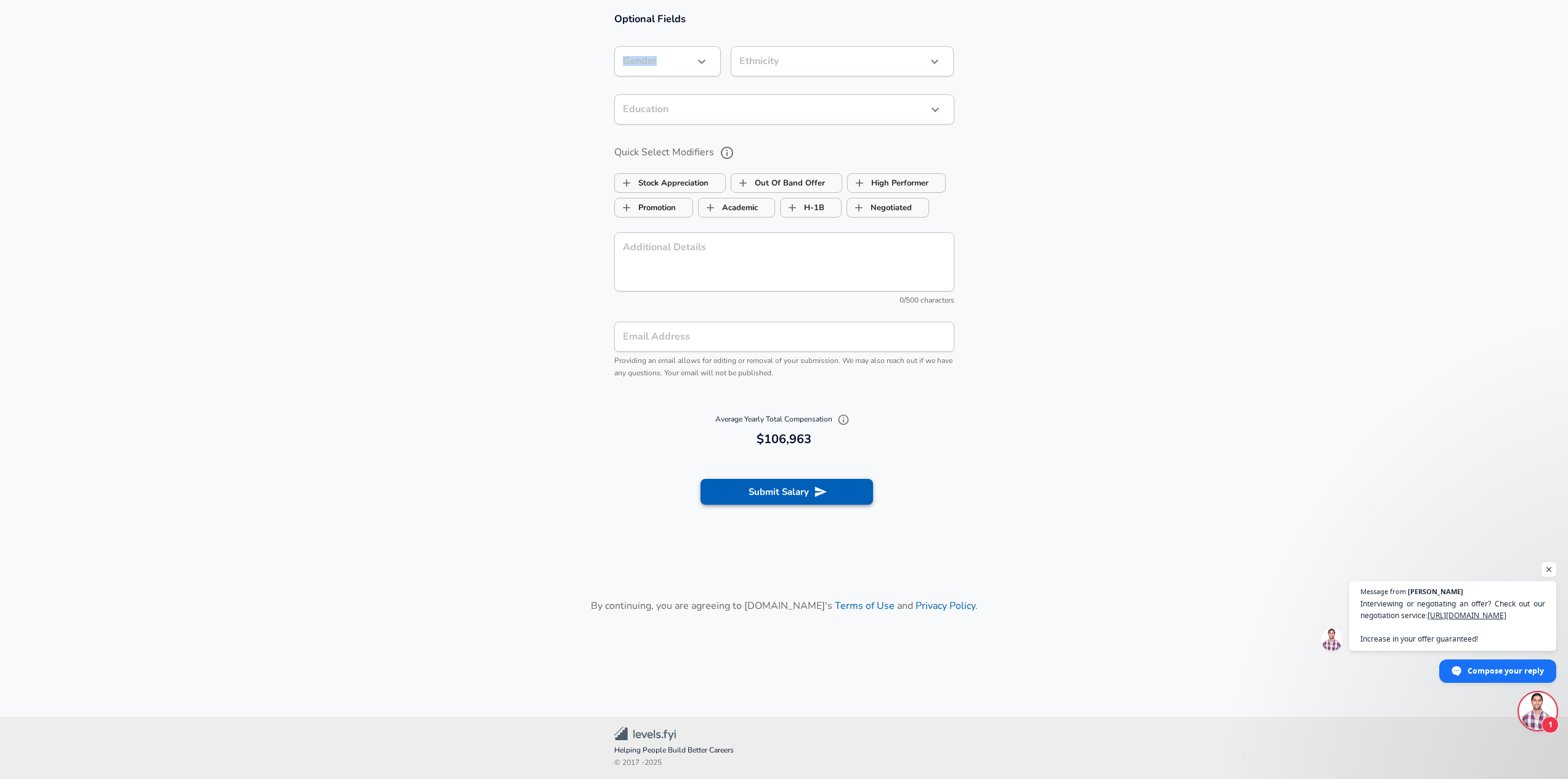
click at [810, 494] on button "Submit Salary" at bounding box center [787, 491] width 173 height 26
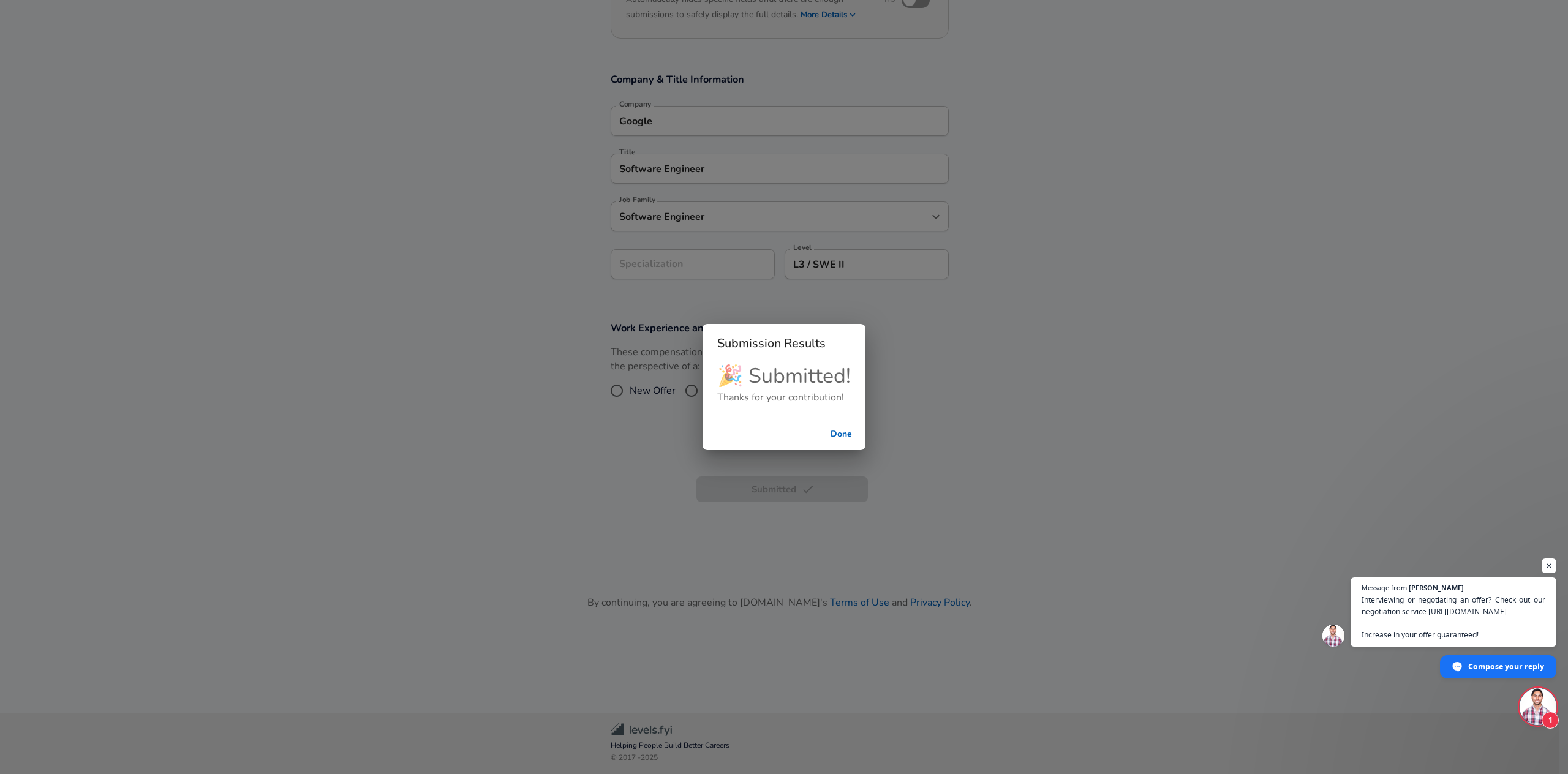
scroll to position [160, 0]
